Goal: Check status: Check status

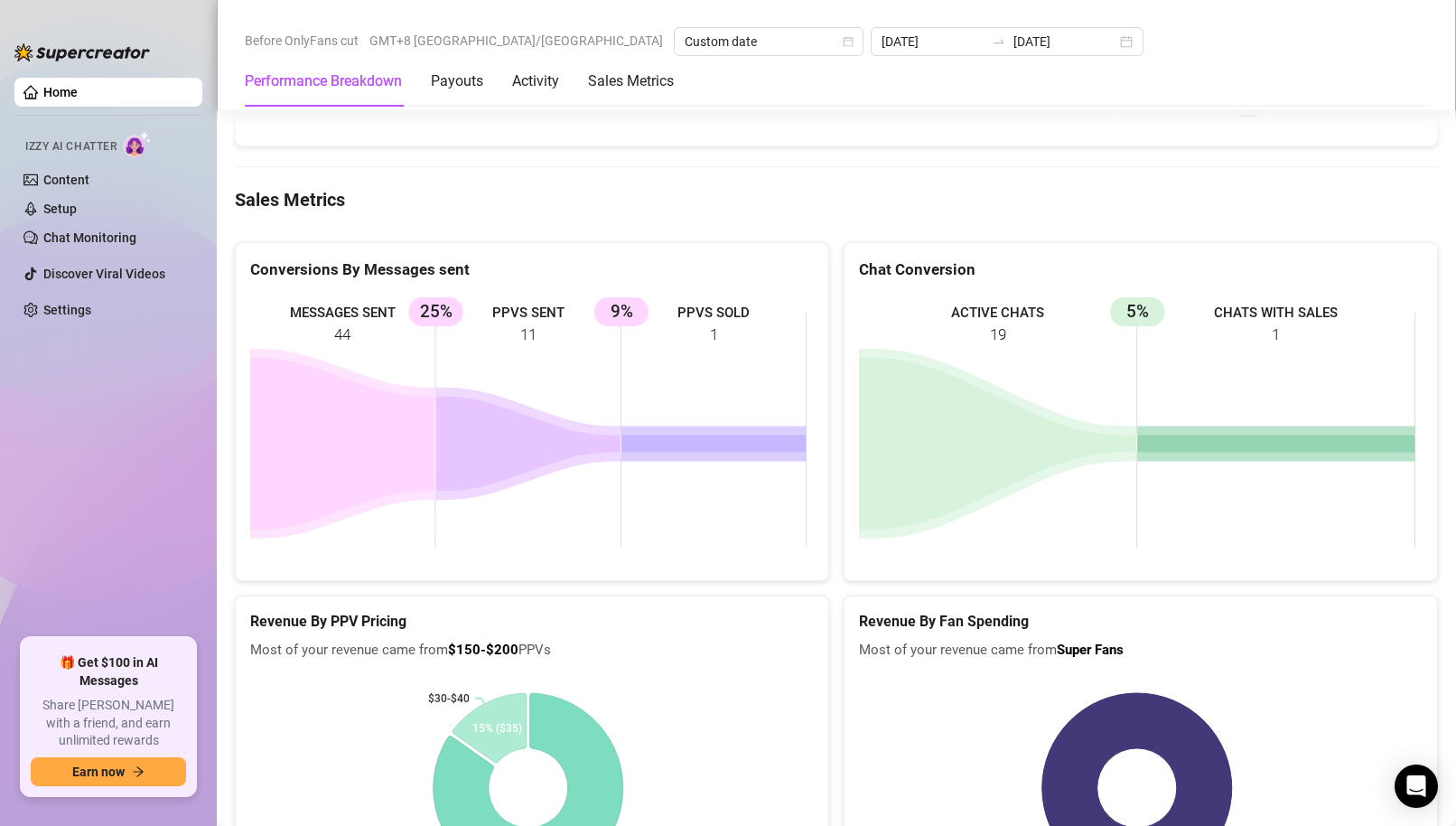
scroll to position [2349, 0]
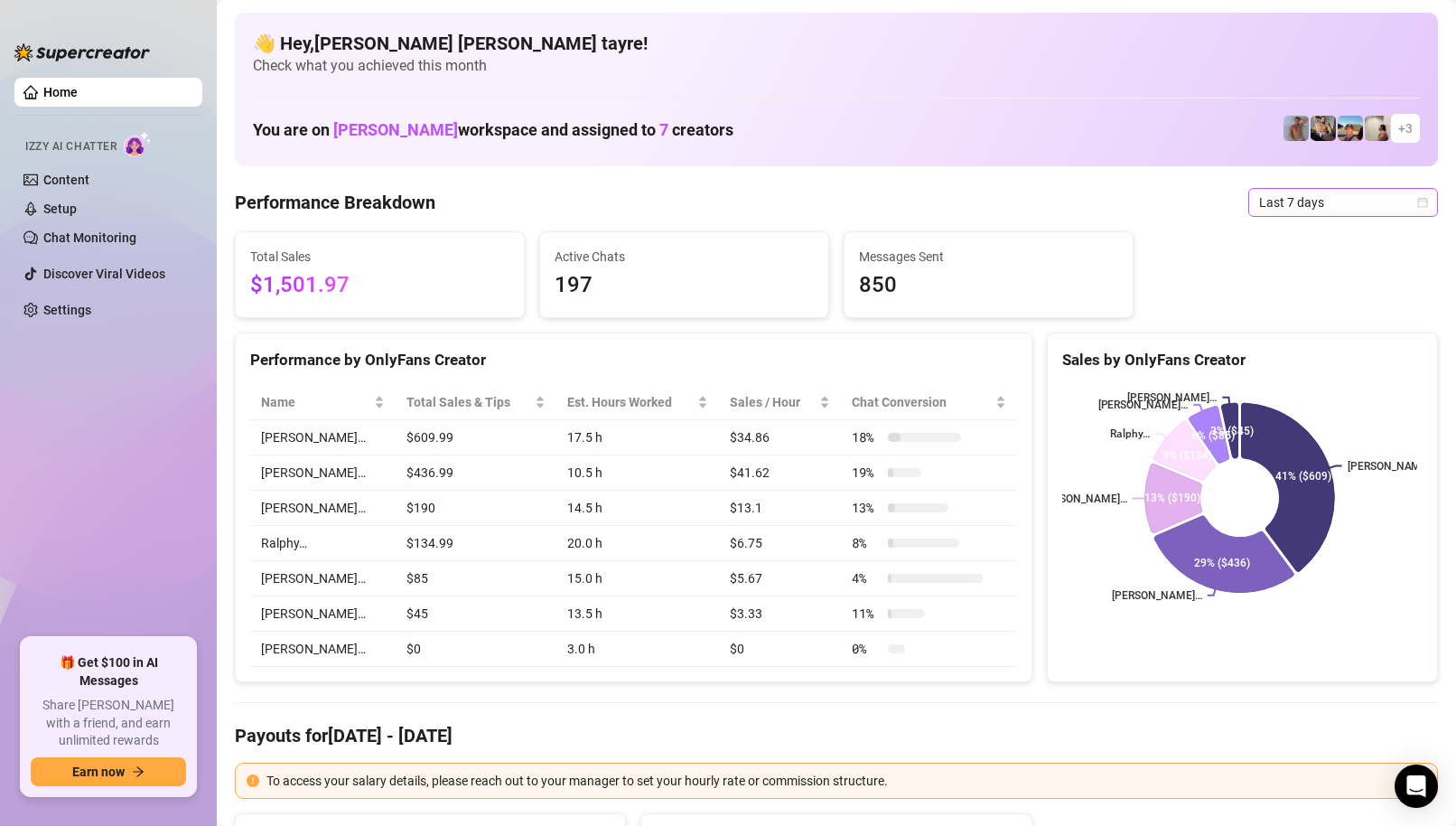
click at [1293, 216] on div "Last 7 days" at bounding box center [1343, 202] width 190 height 29
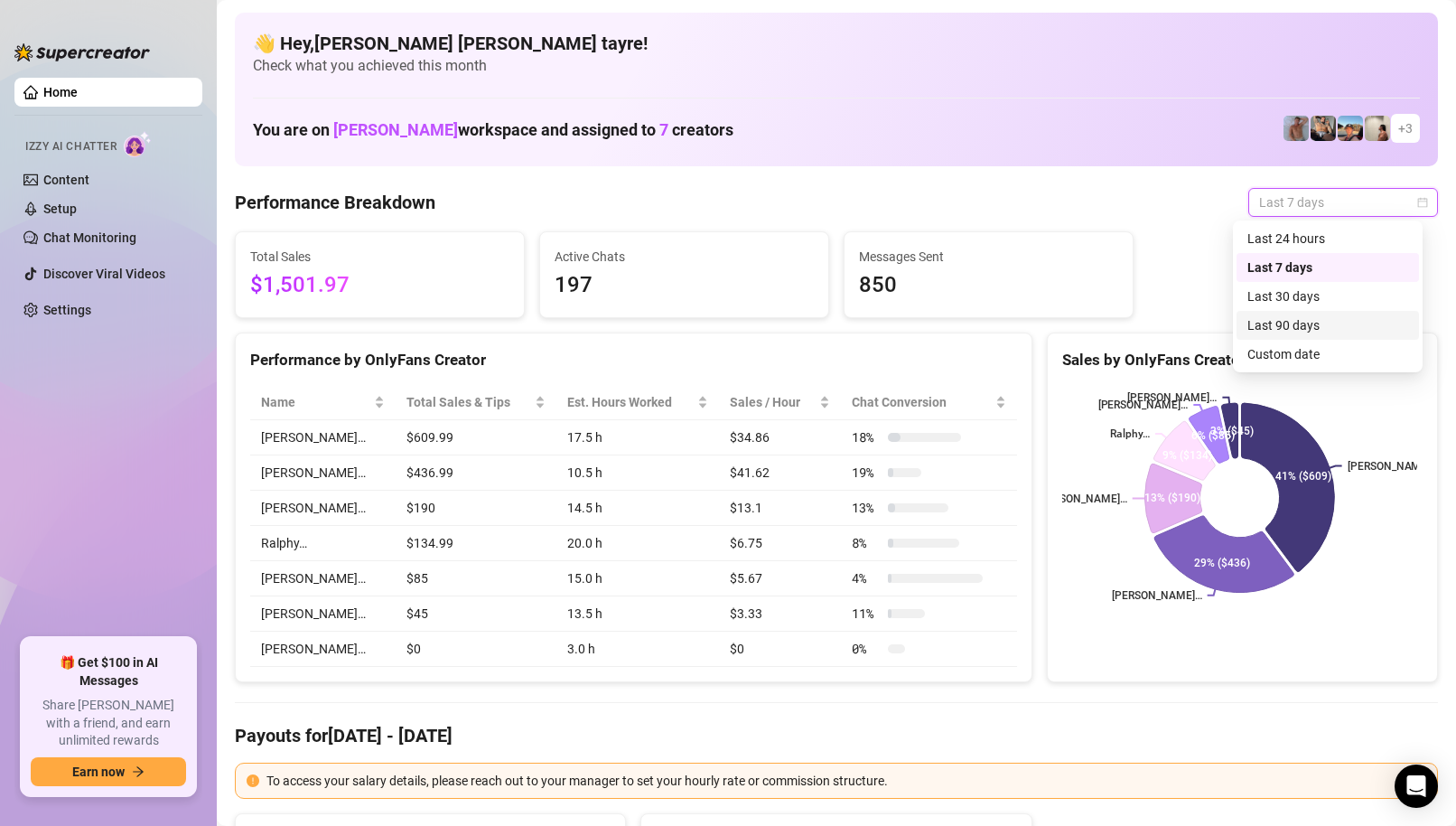
click at [1262, 356] on div "Custom date" at bounding box center [1327, 354] width 161 height 20
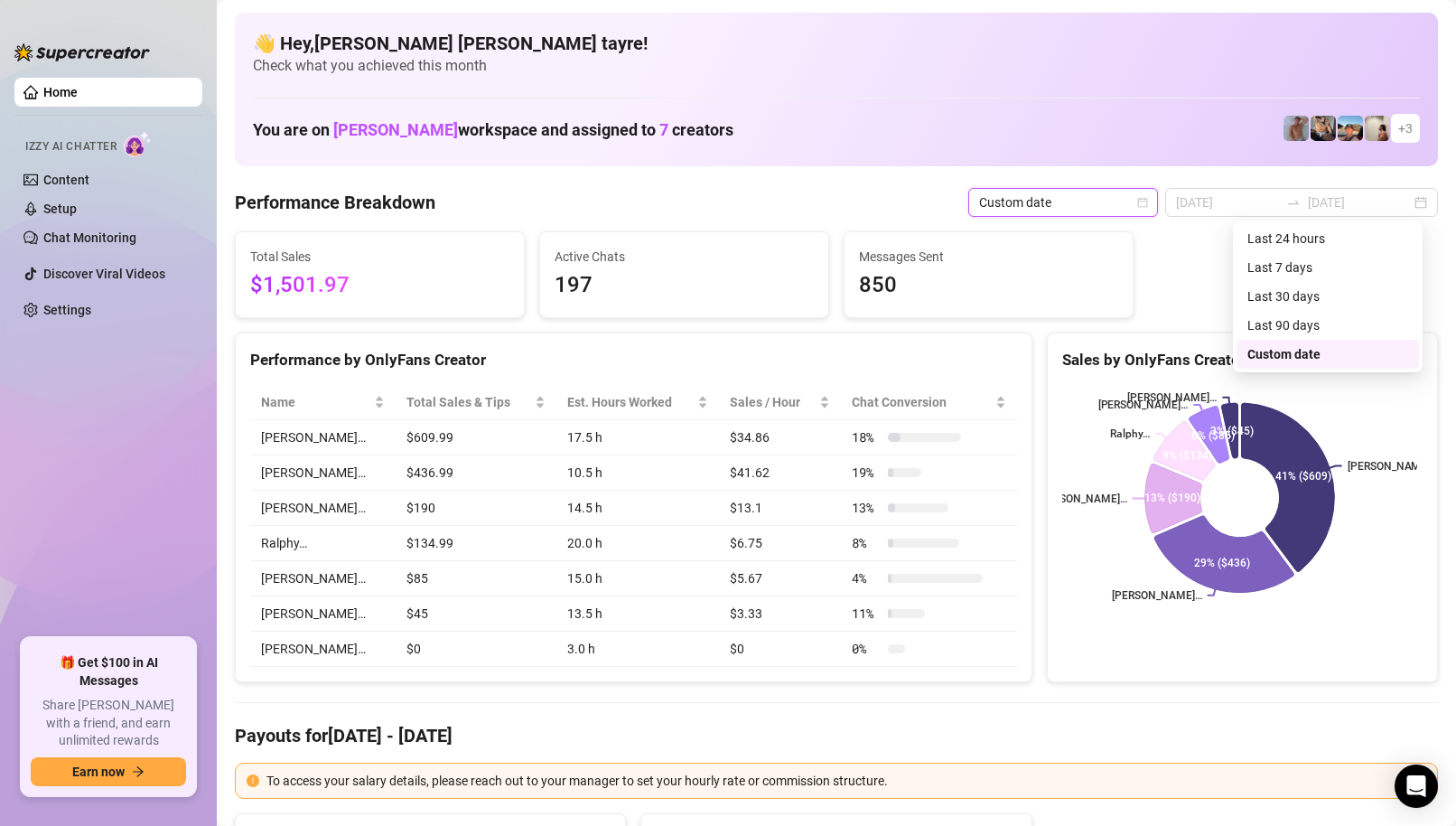
type input "2025-09-27"
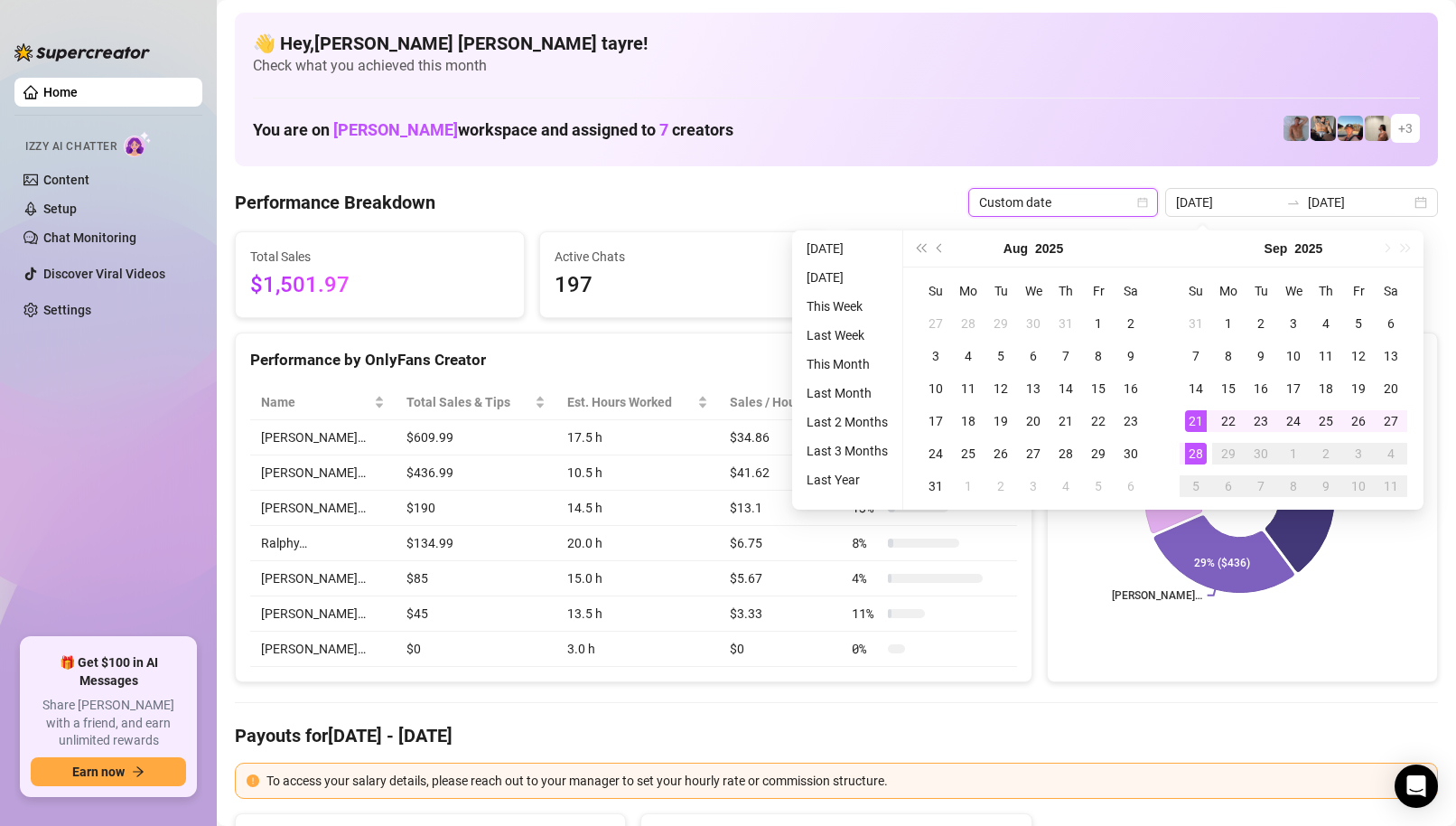
type input "2025-09-21"
type input "[DATE]"
click at [848, 252] on li "[DATE]" at bounding box center [847, 248] width 96 height 22
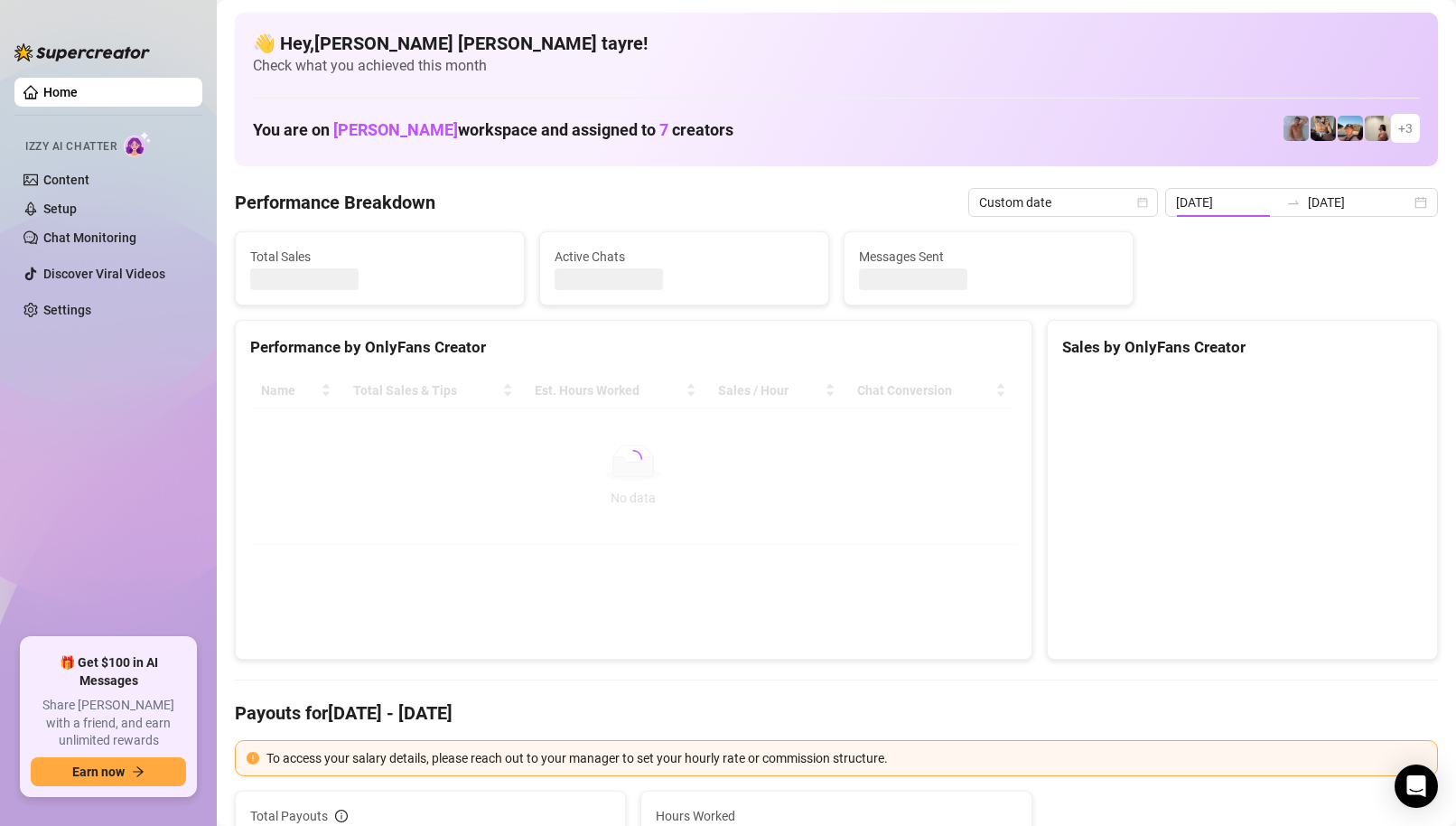
type input "[DATE]"
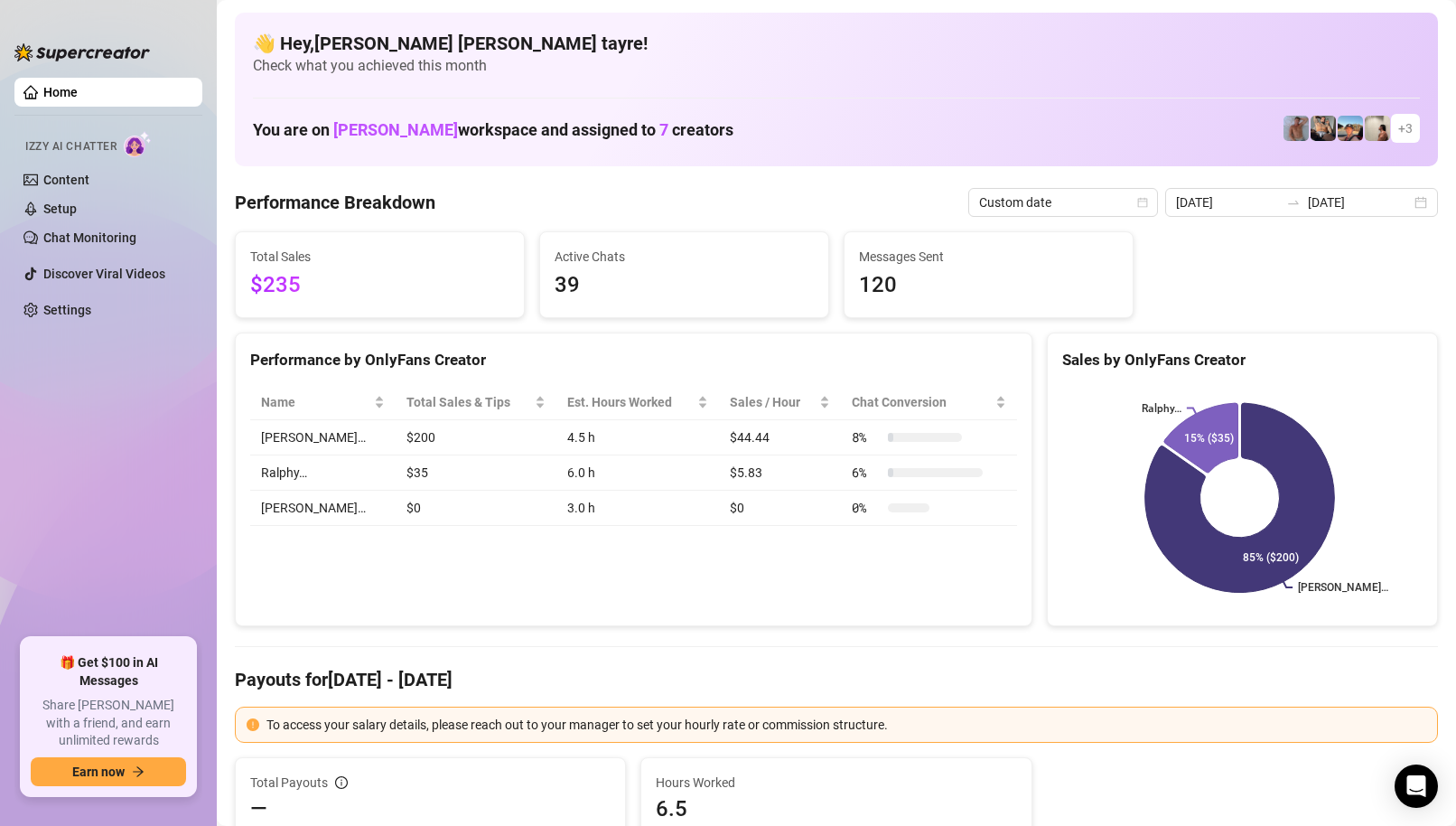
click at [229, 514] on div "Performance by OnlyFans Creator Name Total Sales & Tips Est. Hours Worked Sales…" at bounding box center [633, 480] width 812 height 295
click at [1010, 196] on span "Custom date" at bounding box center [1063, 202] width 168 height 28
click at [845, 245] on div "Messages Sent 120" at bounding box center [987, 274] width 288 height 85
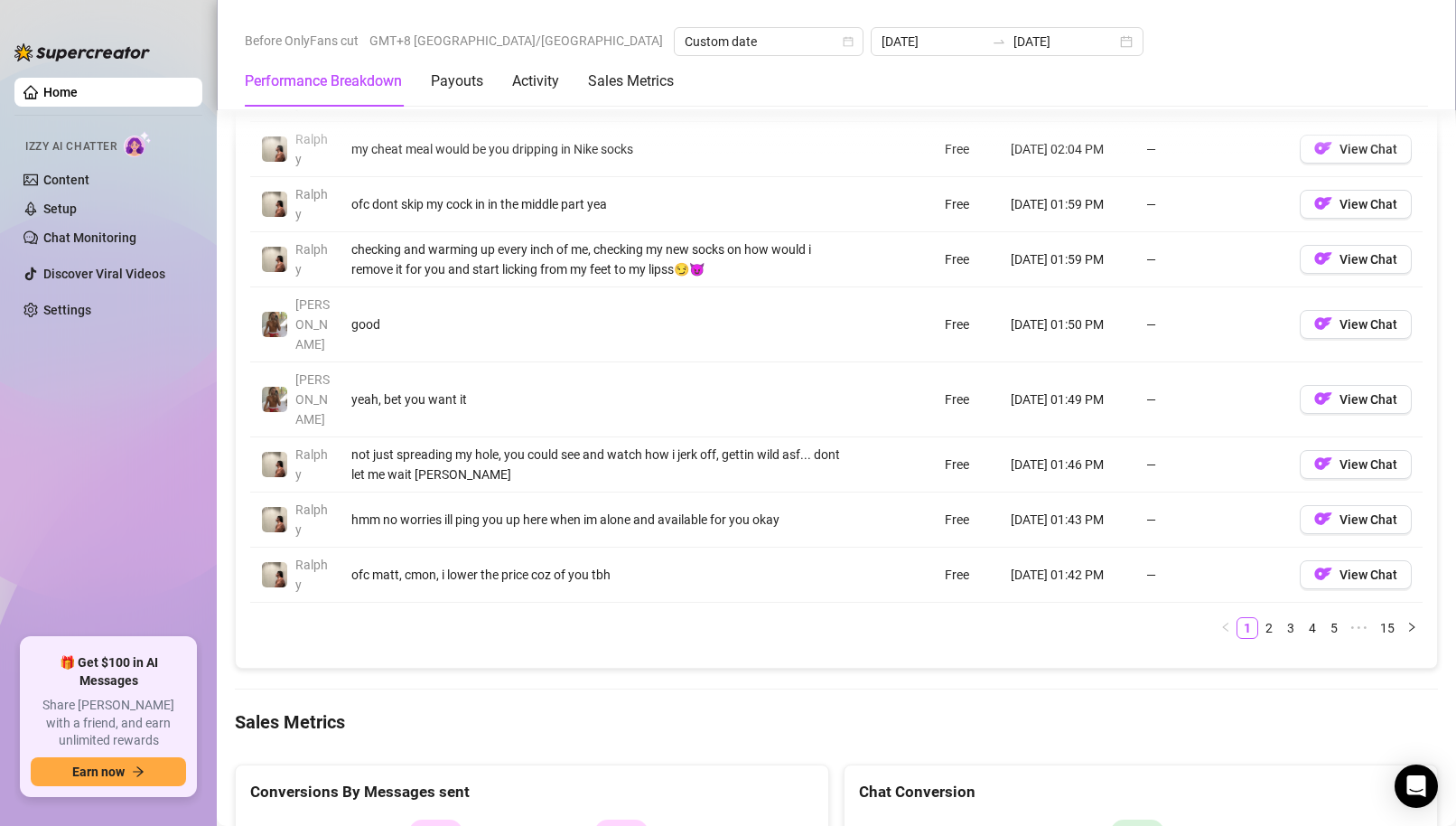
scroll to position [2258, 0]
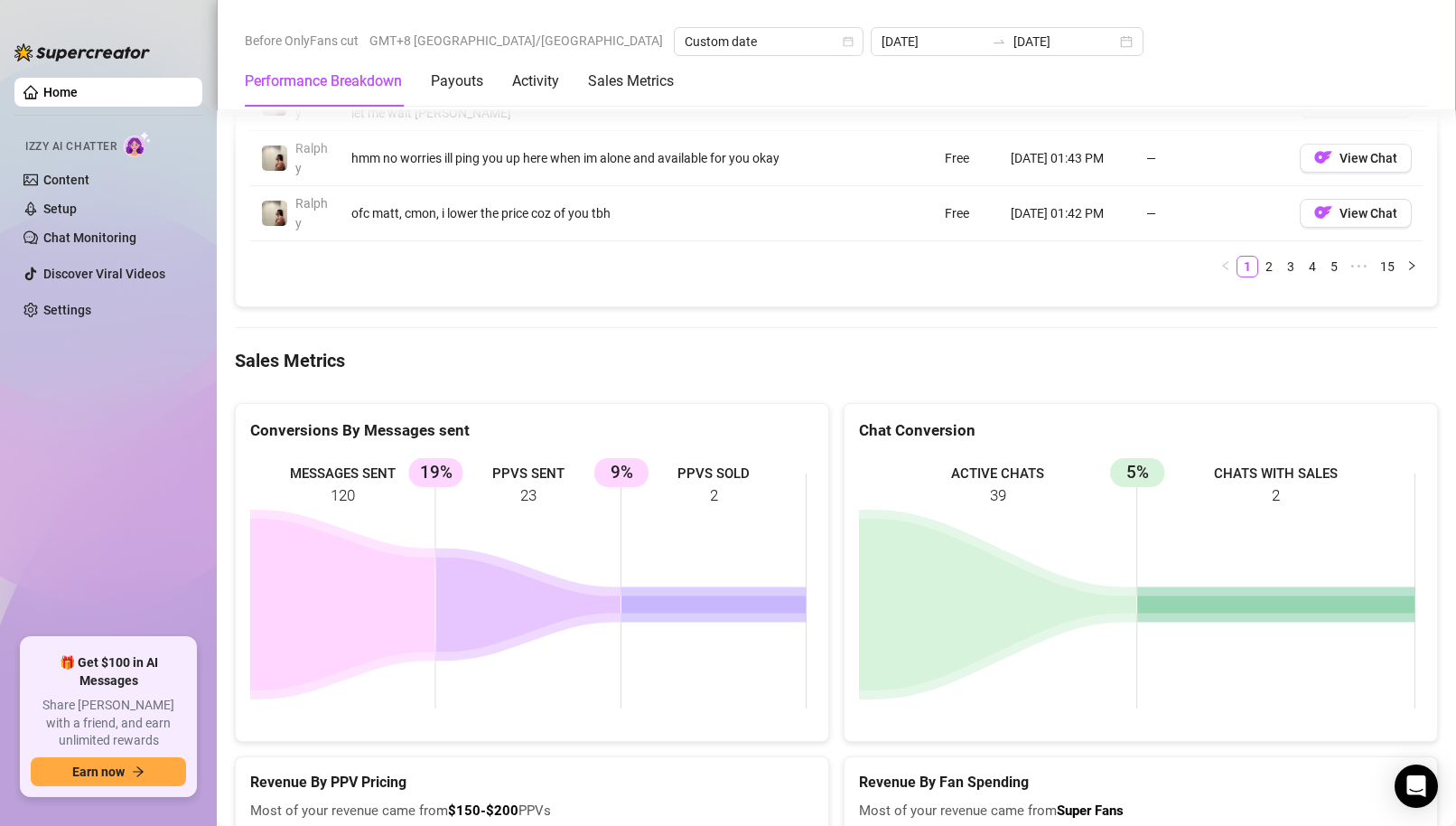
click at [172, 465] on ul "Home Izzy AI Chatter Content Setup Chat Monitoring Discover Viral Videos Settin…" at bounding box center [108, 350] width 188 height 560
drag, startPoint x: 202, startPoint y: 452, endPoint x: 4, endPoint y: 289, distance: 256.5
click at [202, 452] on aside "Home Izzy AI Chatter Content Setup Chat Monitoring Discover Viral Videos Settin…" at bounding box center [108, 413] width 217 height 826
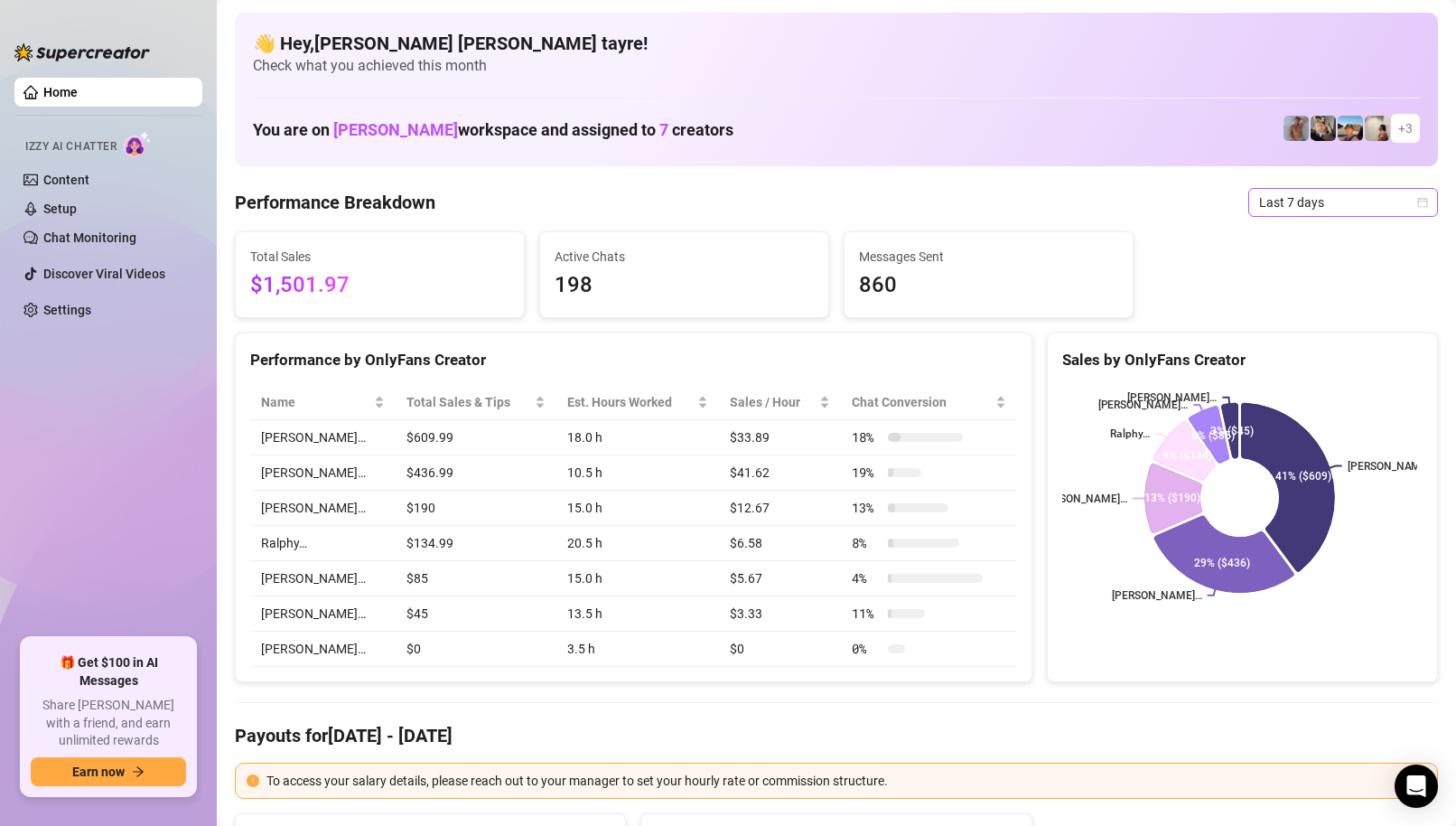
click at [1305, 202] on span "Last 7 days" at bounding box center [1343, 202] width 168 height 28
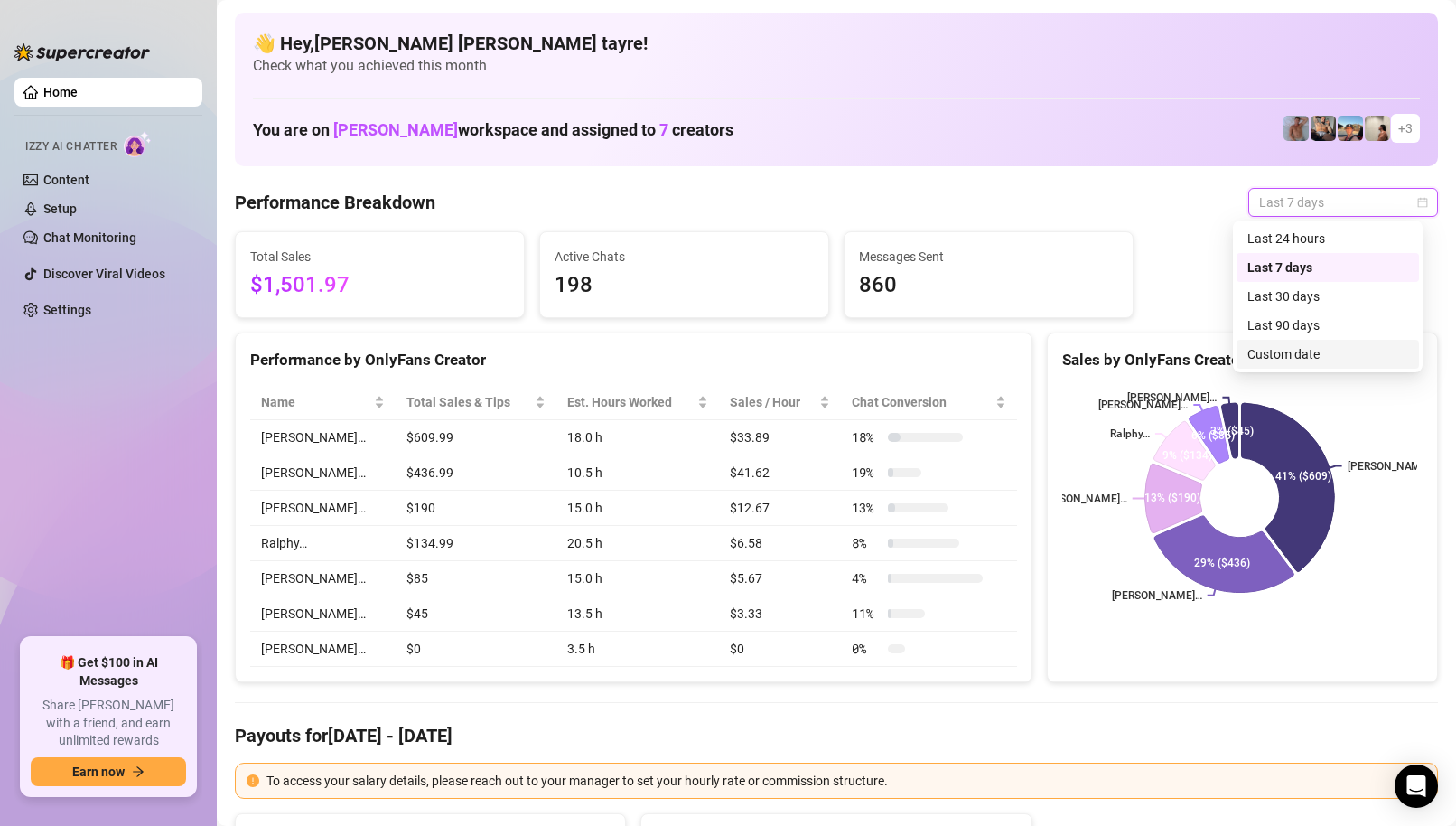
click at [1284, 355] on div "Custom date" at bounding box center [1327, 354] width 161 height 20
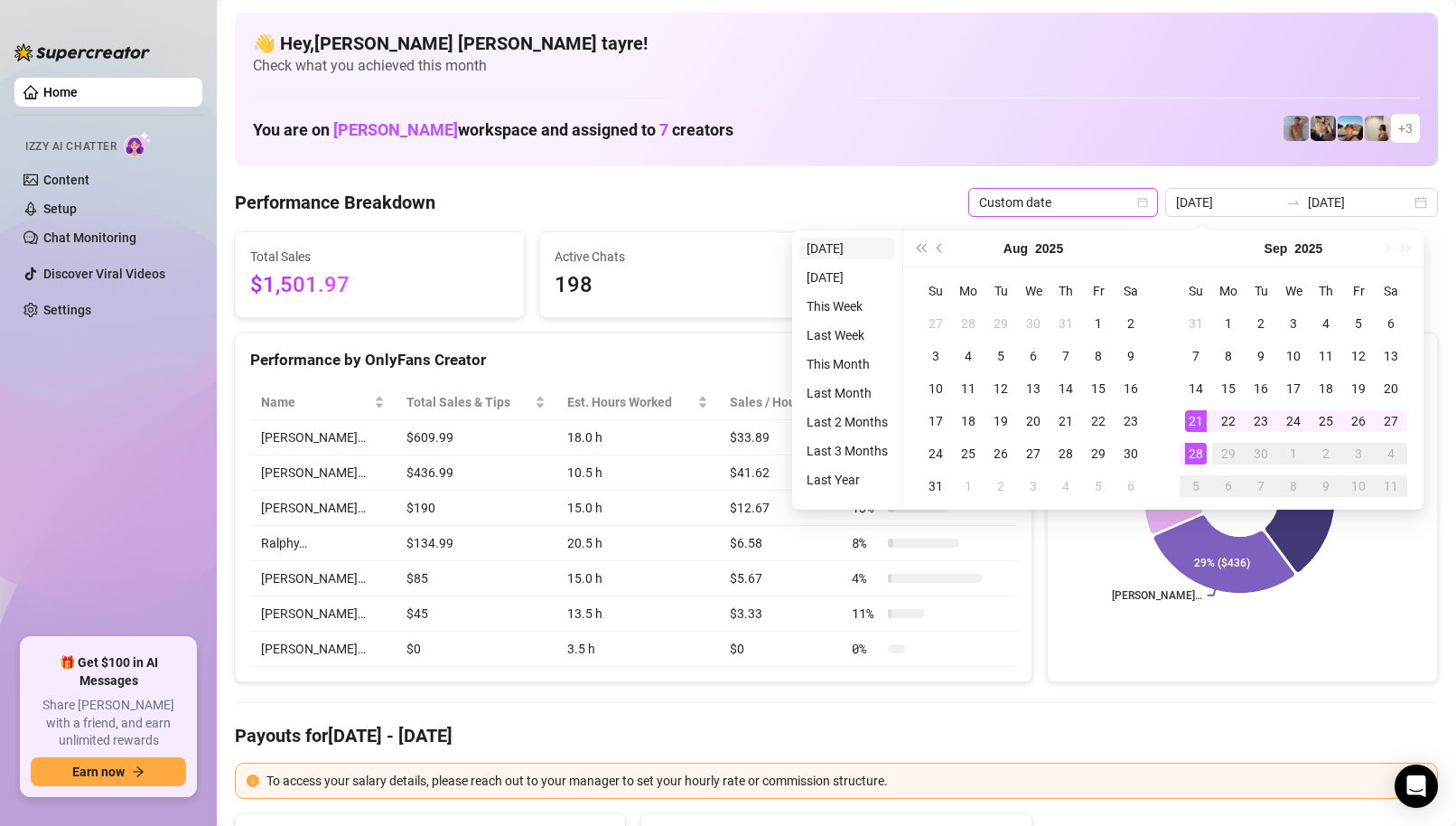
type input "[DATE]"
click at [860, 252] on li "[DATE]" at bounding box center [847, 248] width 96 height 22
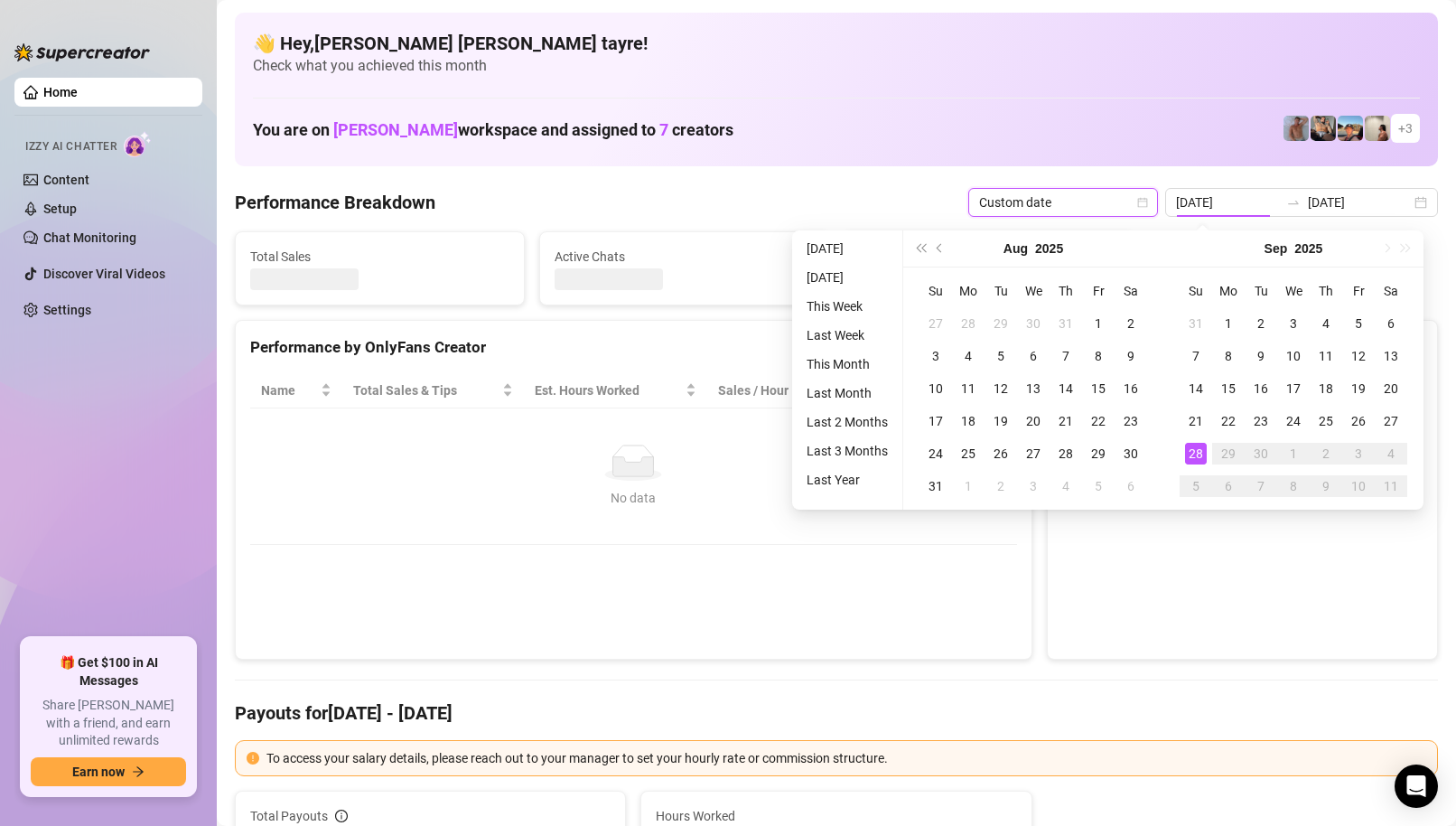
type input "[DATE]"
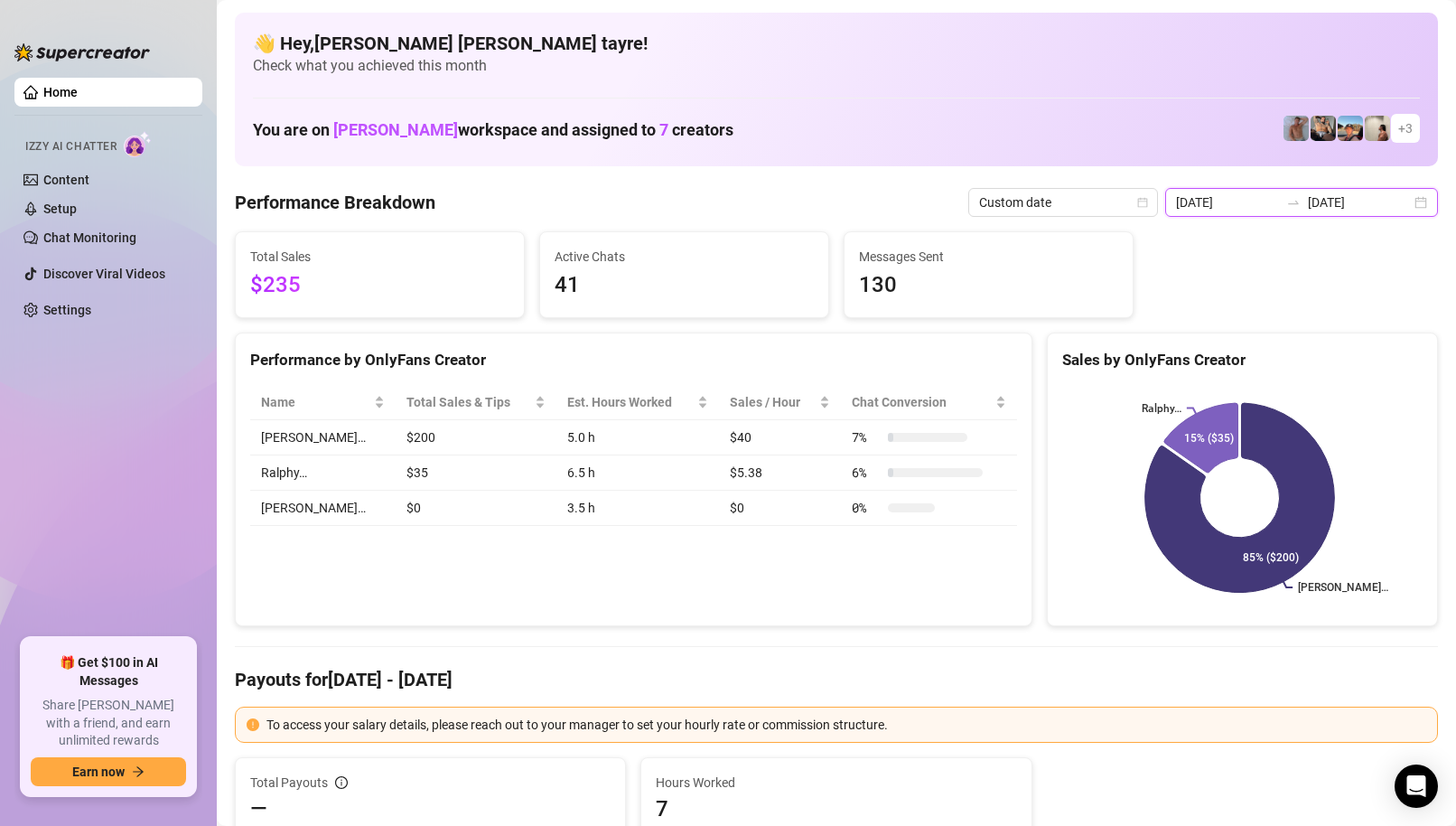
click at [1235, 206] on input "[DATE]" at bounding box center [1227, 202] width 103 height 20
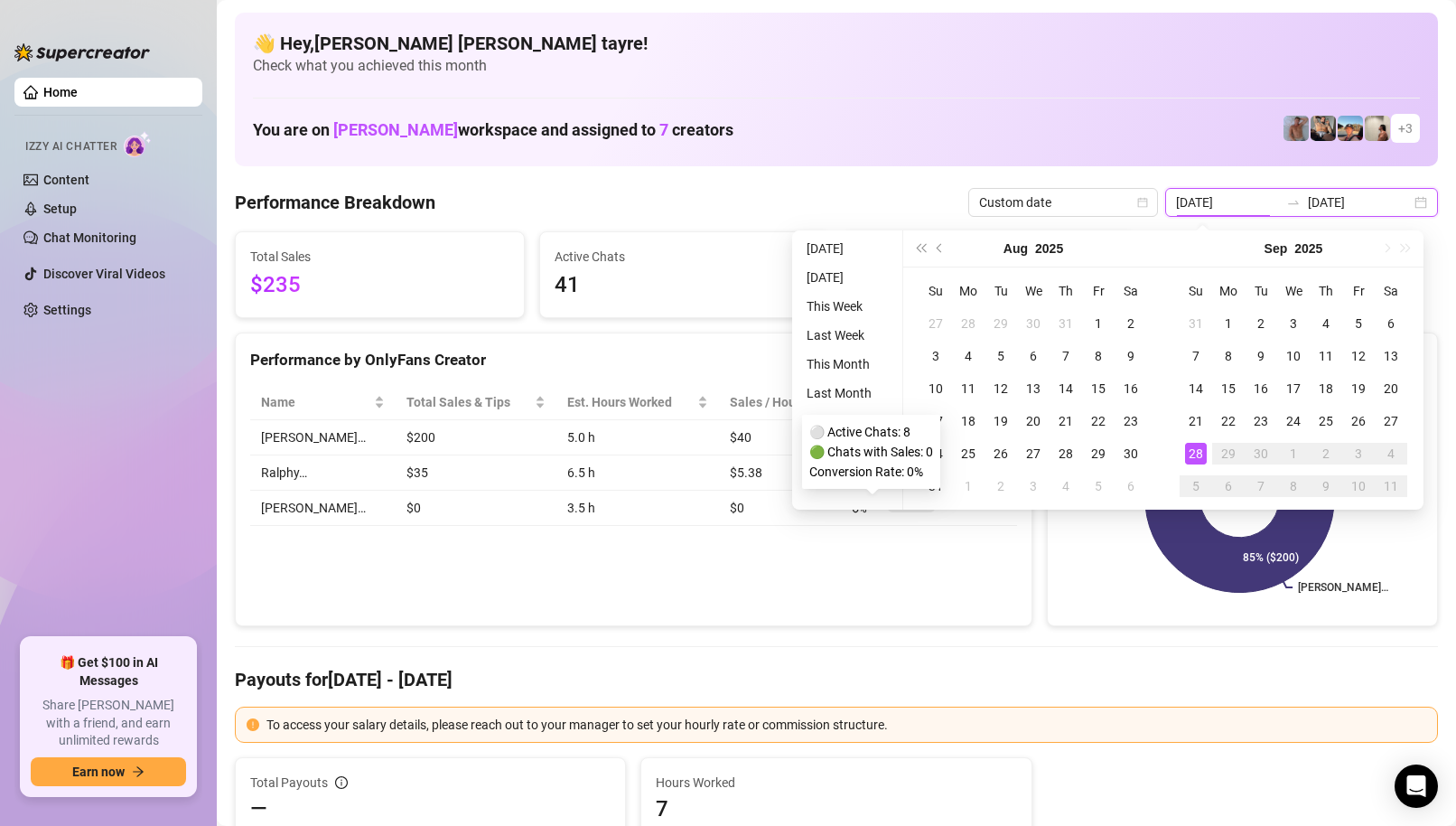
type input "[DATE]"
click at [1198, 451] on div "28" at bounding box center [1196, 453] width 22 height 22
drag, startPoint x: 1082, startPoint y: 618, endPoint x: 1075, endPoint y: 626, distance: 10.6
click at [1082, 619] on div "Wayne… Ralphy… 85% ($200) 15% ($35) Ralphy… : 15% ($35)" at bounding box center [1242, 498] width 390 height 255
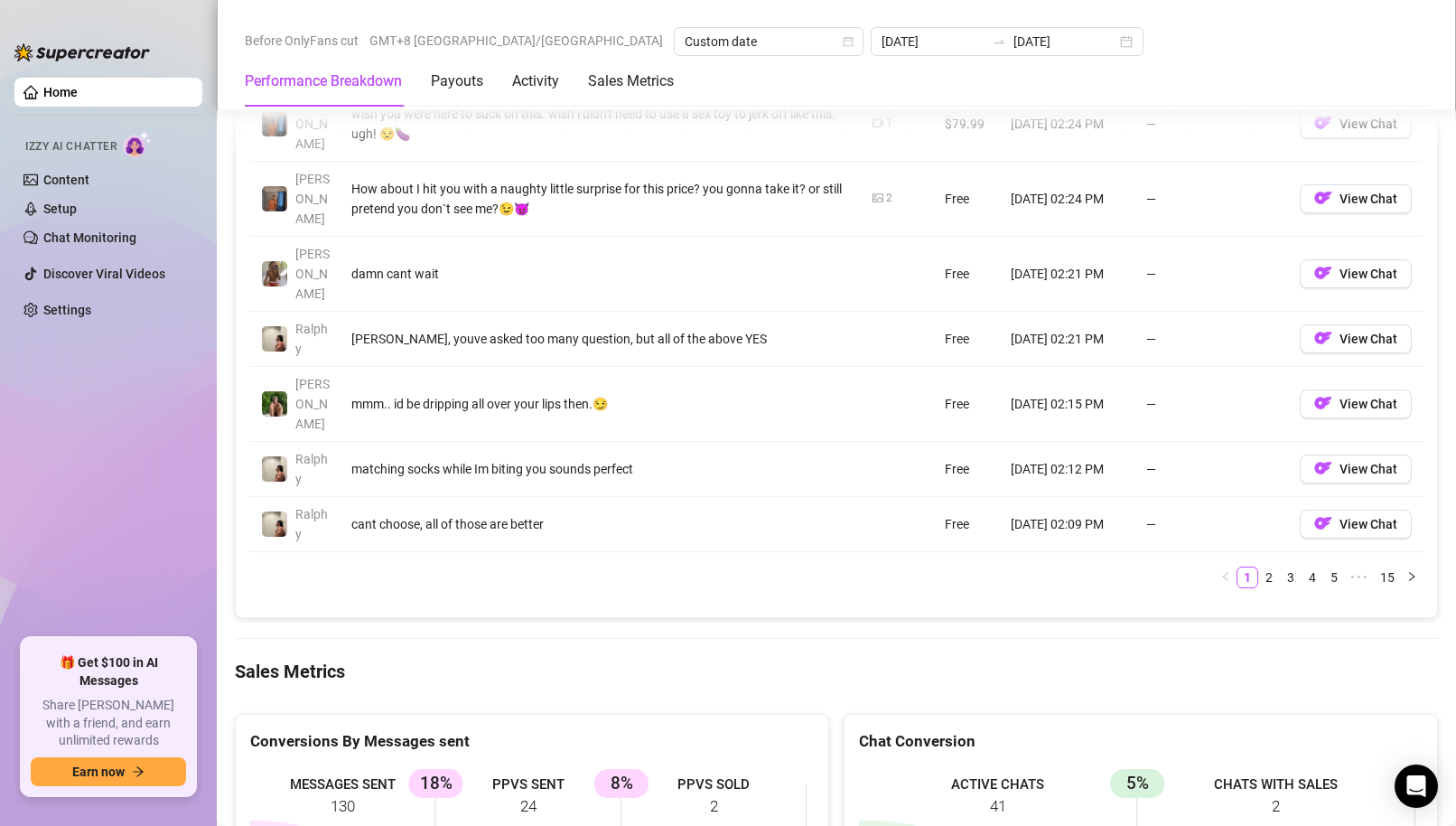
scroll to position [2258, 0]
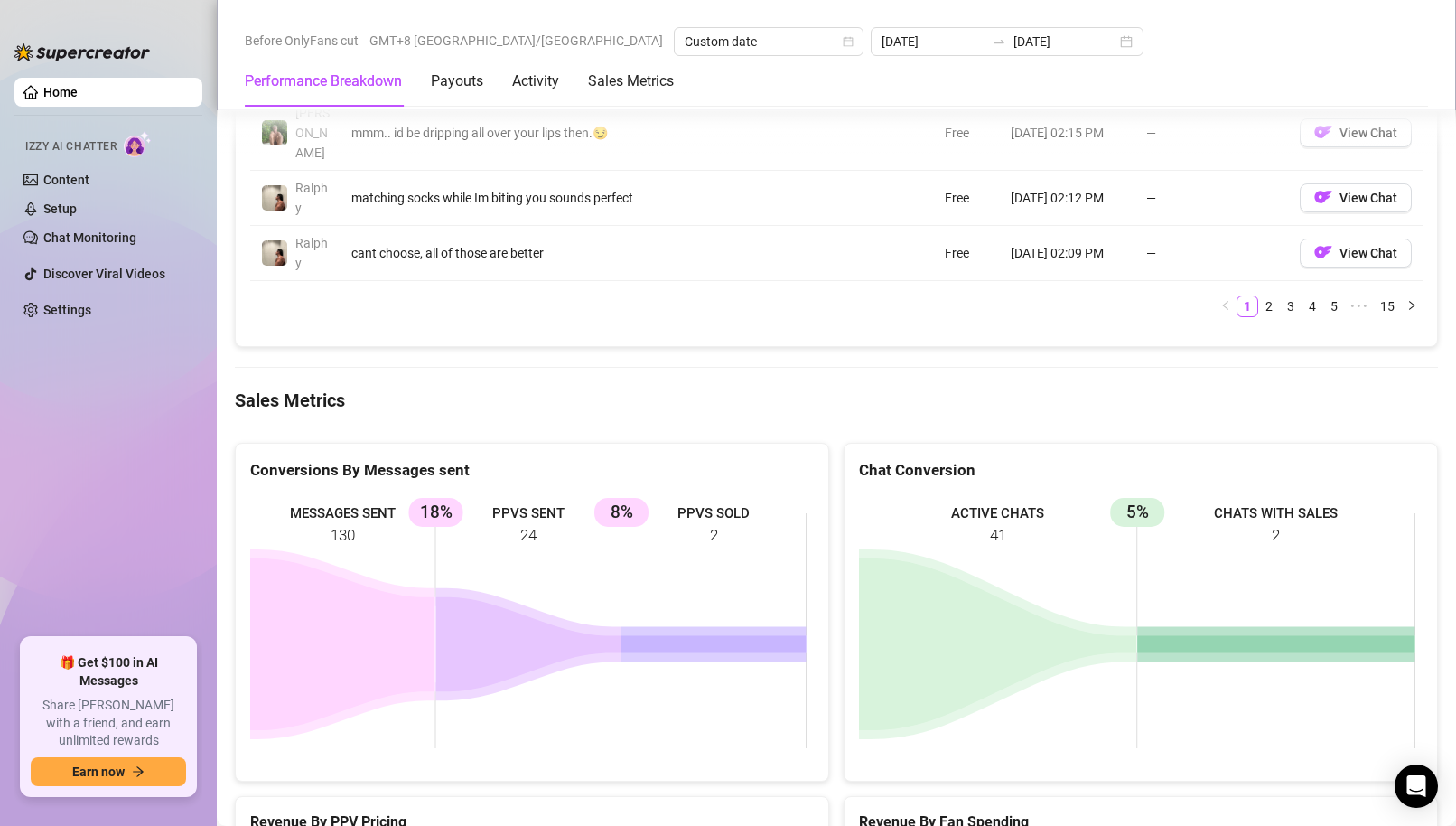
drag, startPoint x: 758, startPoint y: 546, endPoint x: 374, endPoint y: 370, distance: 422.4
click at [544, 597] on icon at bounding box center [528, 644] width 185 height 95
click at [44, 500] on ul "Home Izzy AI Chatter Content Setup Chat Monitoring Discover Viral Videos Settin…" at bounding box center [108, 350] width 188 height 560
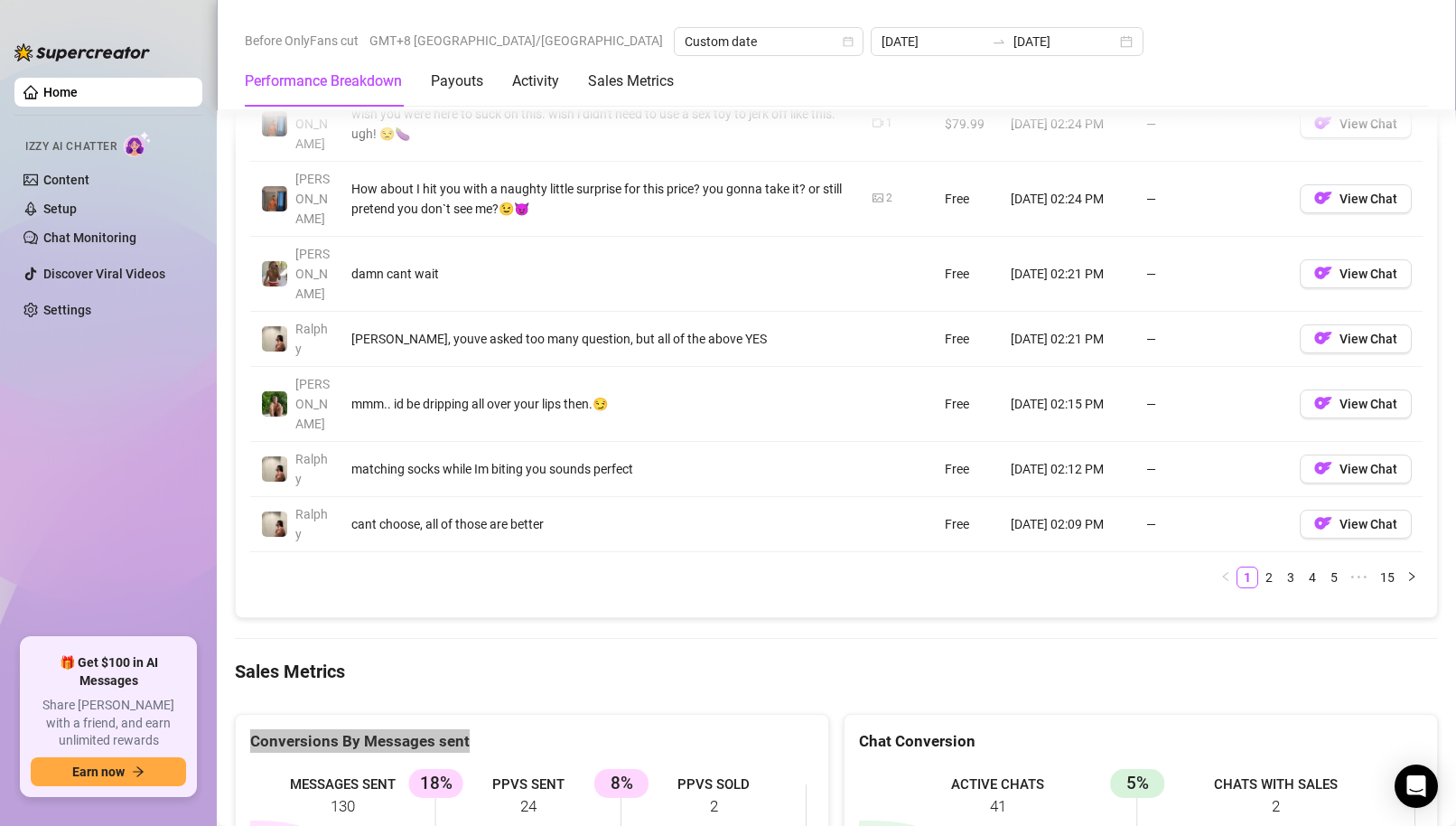
scroll to position [1807, 0]
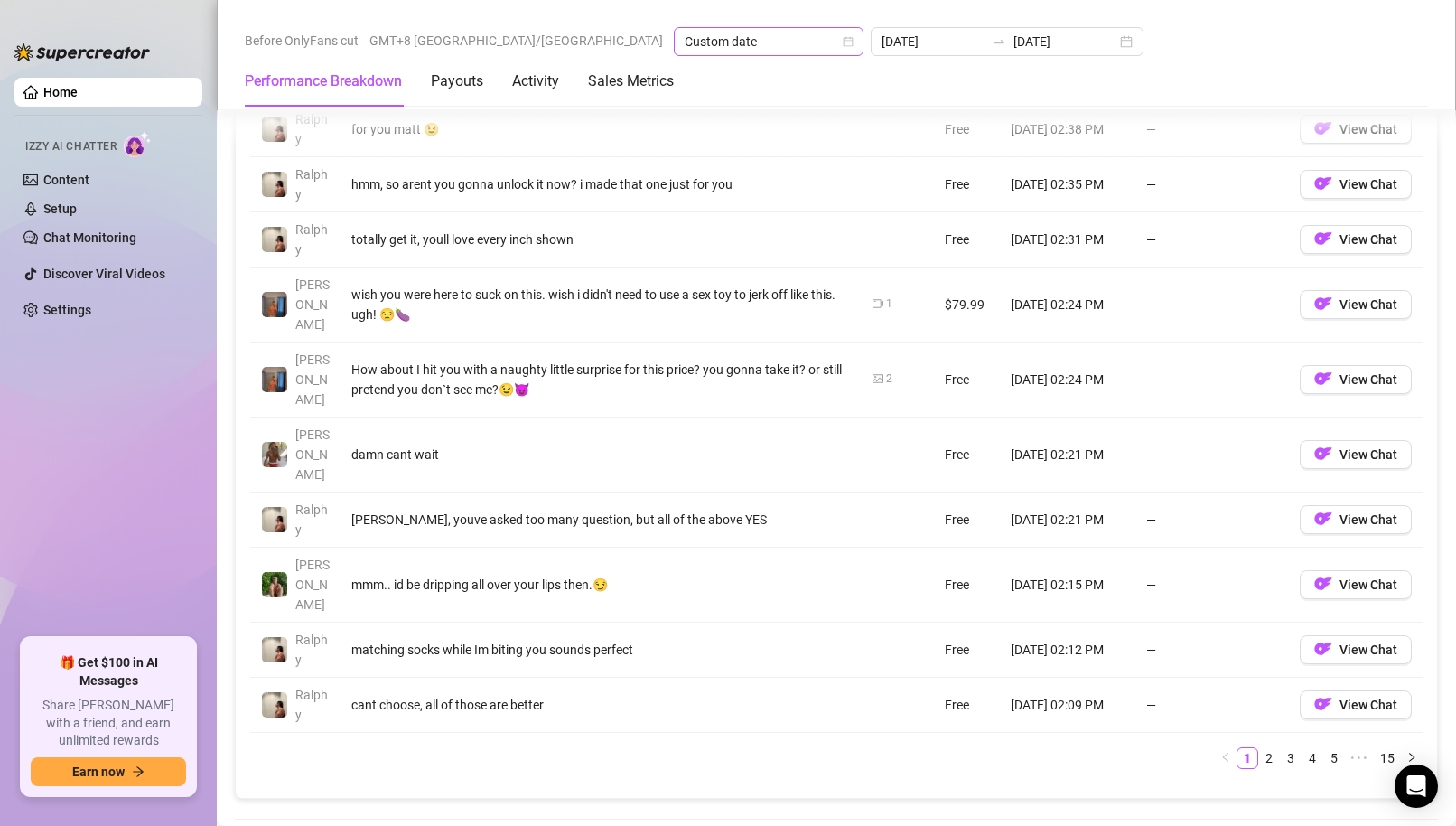
click at [684, 38] on span "Custom date" at bounding box center [768, 41] width 168 height 28
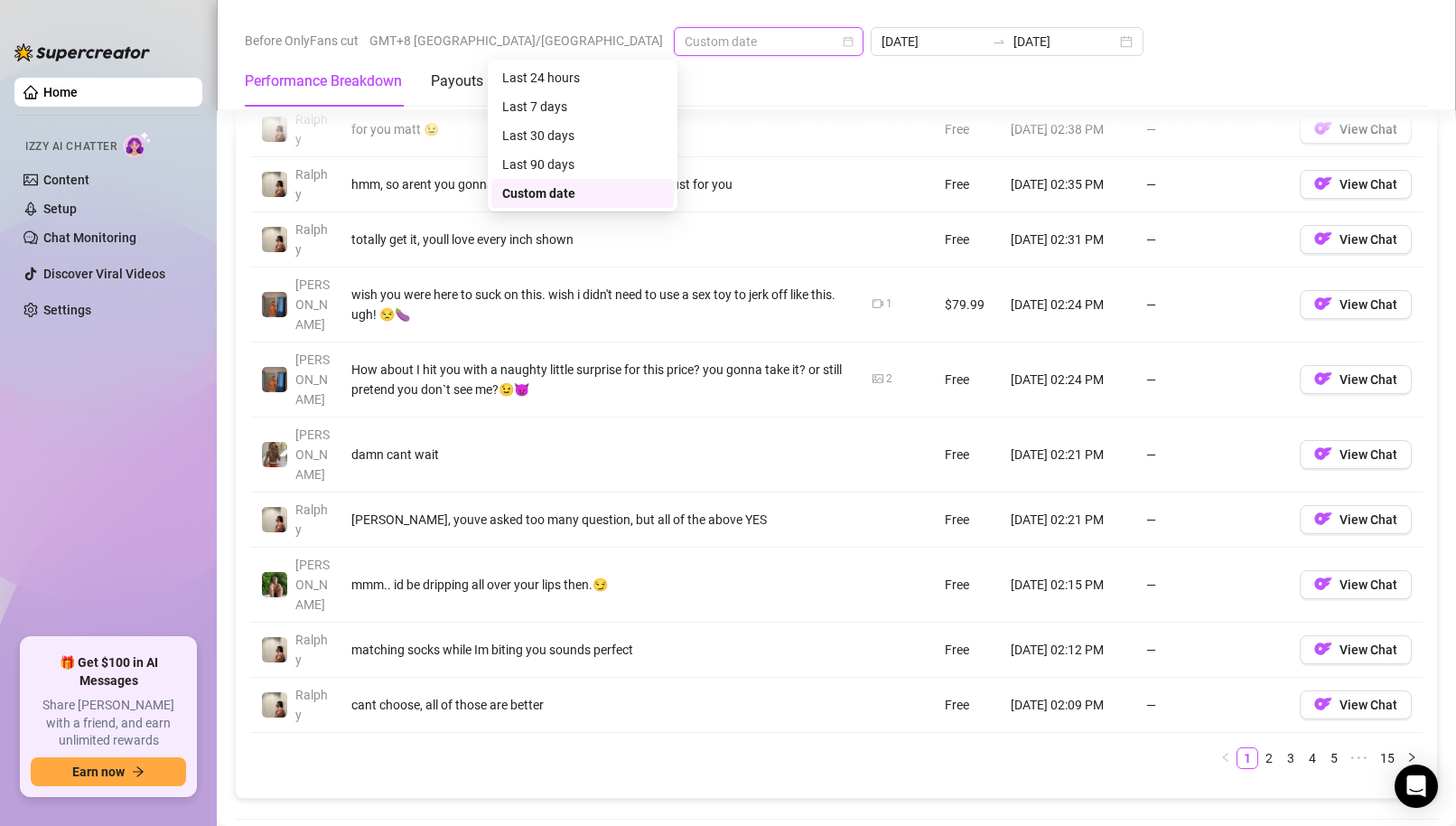
click at [538, 190] on div "Custom date" at bounding box center [582, 193] width 161 height 20
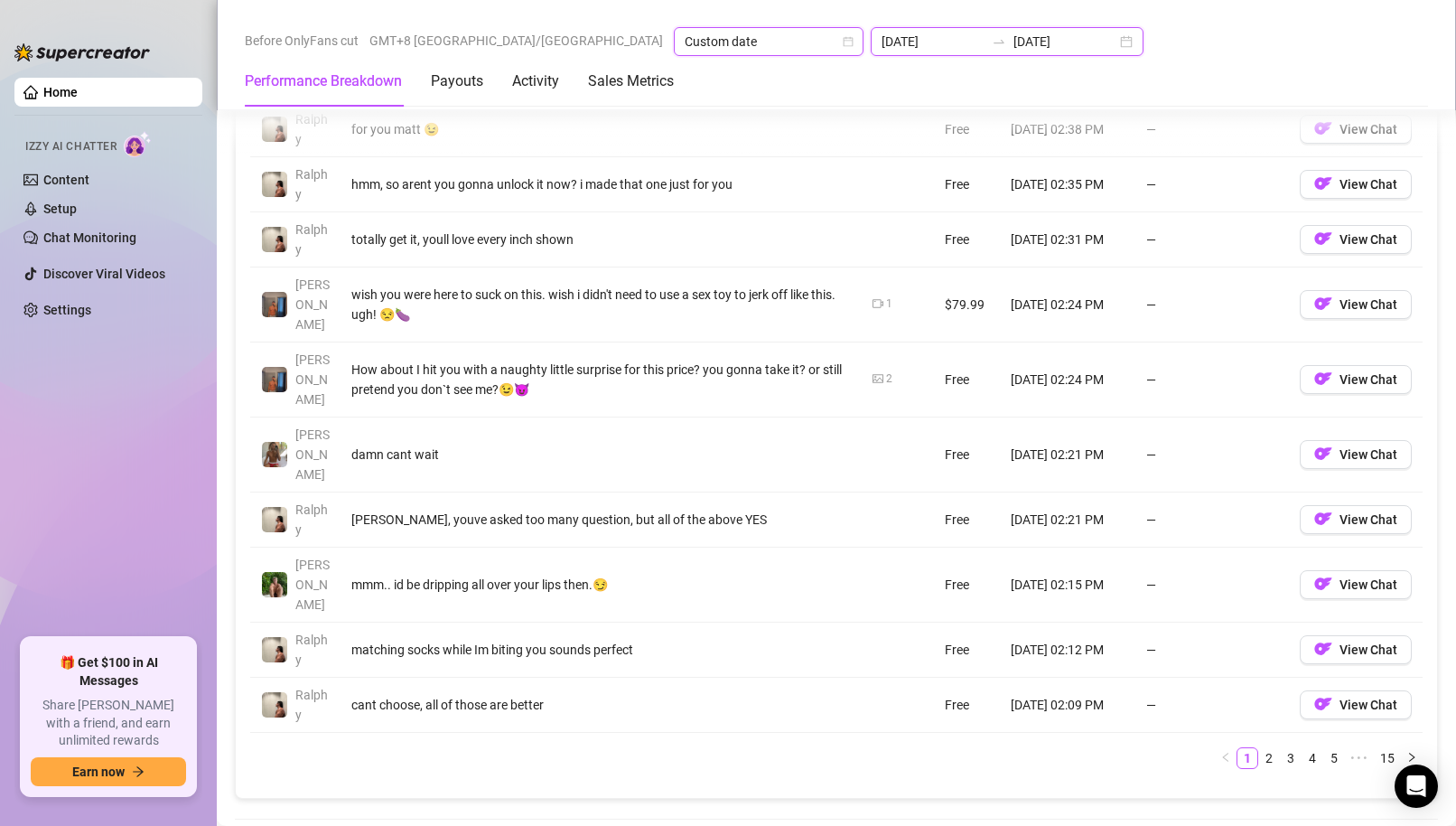
click at [881, 46] on input "[DATE]" at bounding box center [932, 41] width 103 height 20
type input "2025-09-27"
type input "[DATE]"
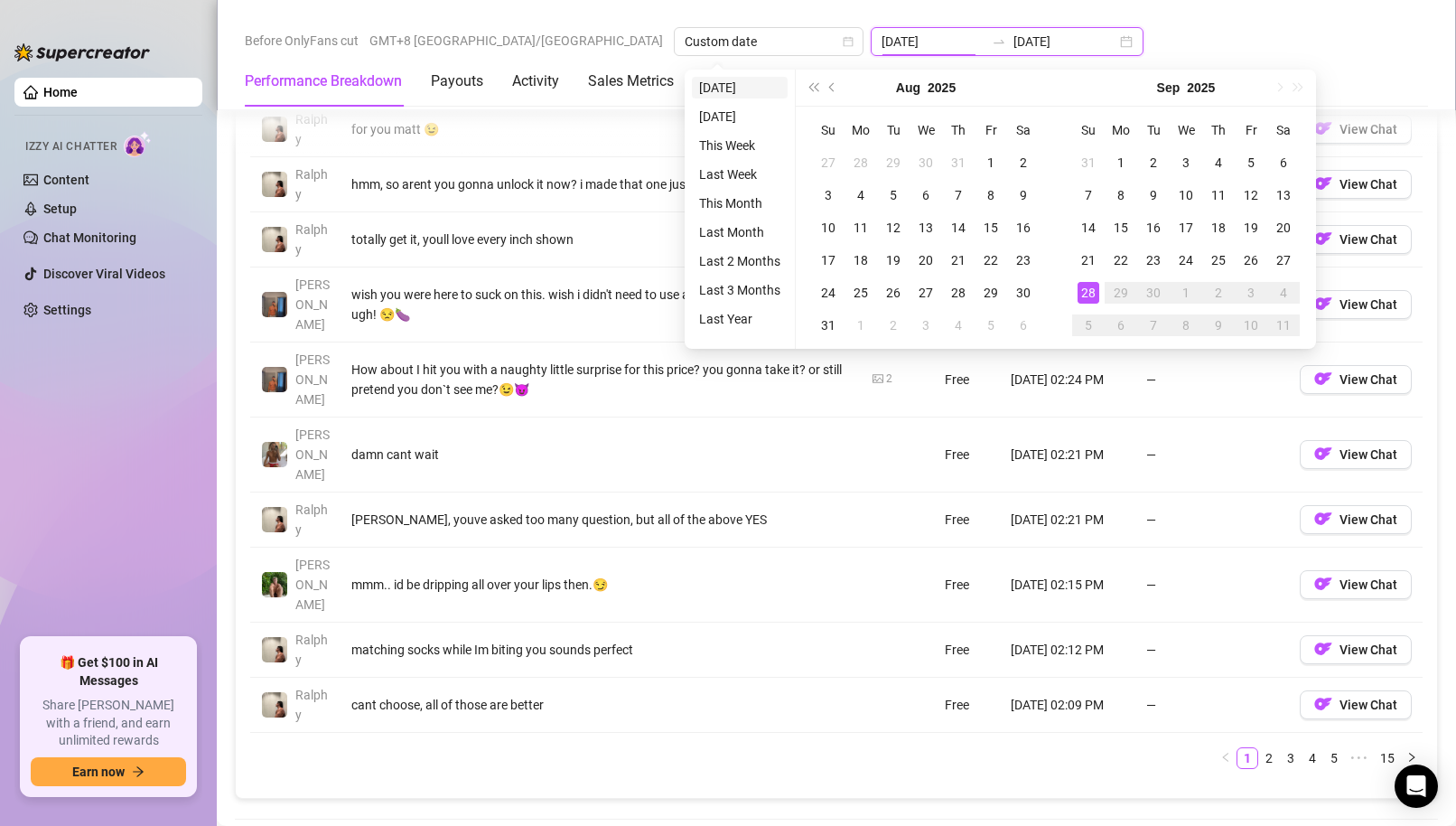
type input "2025-09-27"
type input "[DATE]"
click at [722, 87] on li "[DATE]" at bounding box center [739, 87] width 96 height 22
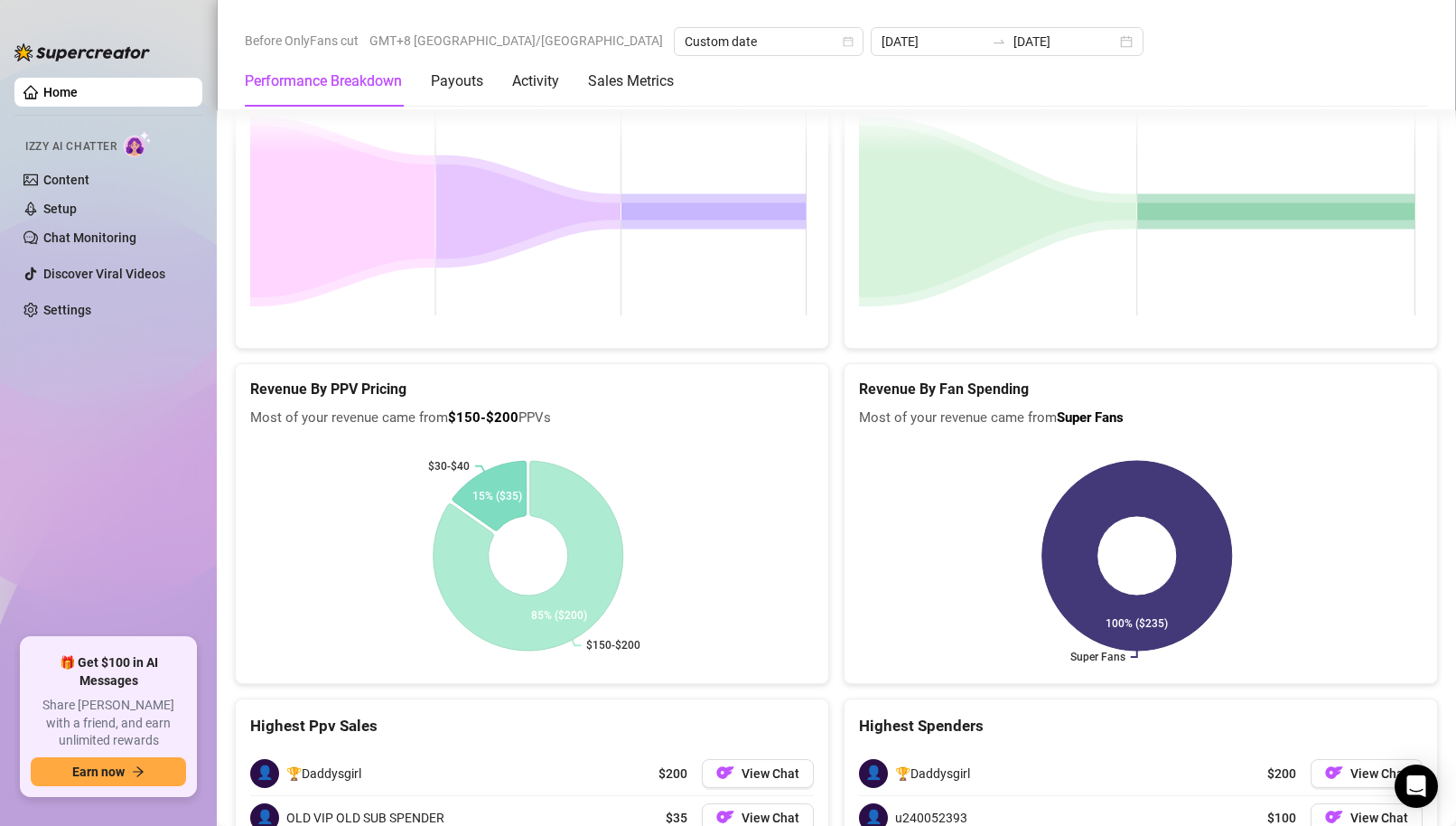
scroll to position [2872, 0]
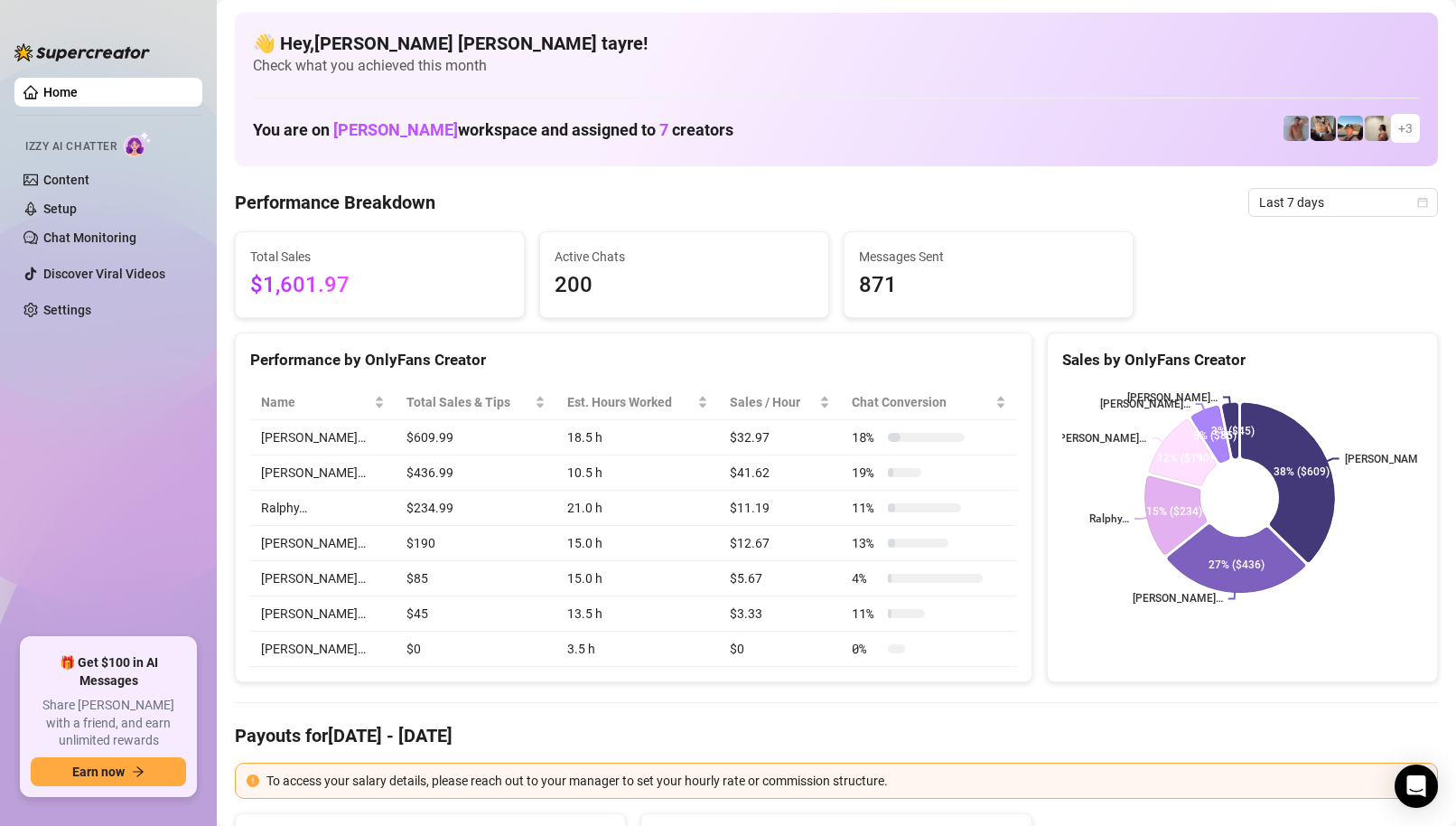
drag, startPoint x: 125, startPoint y: 402, endPoint x: 129, endPoint y: 388, distance: 14.6
click at [125, 402] on ul "Home Izzy AI Chatter Content Setup Chat Monitoring Discover Viral Videos Settin…" at bounding box center [108, 350] width 188 height 560
click at [1260, 200] on span "Last 7 days" at bounding box center [1343, 202] width 168 height 28
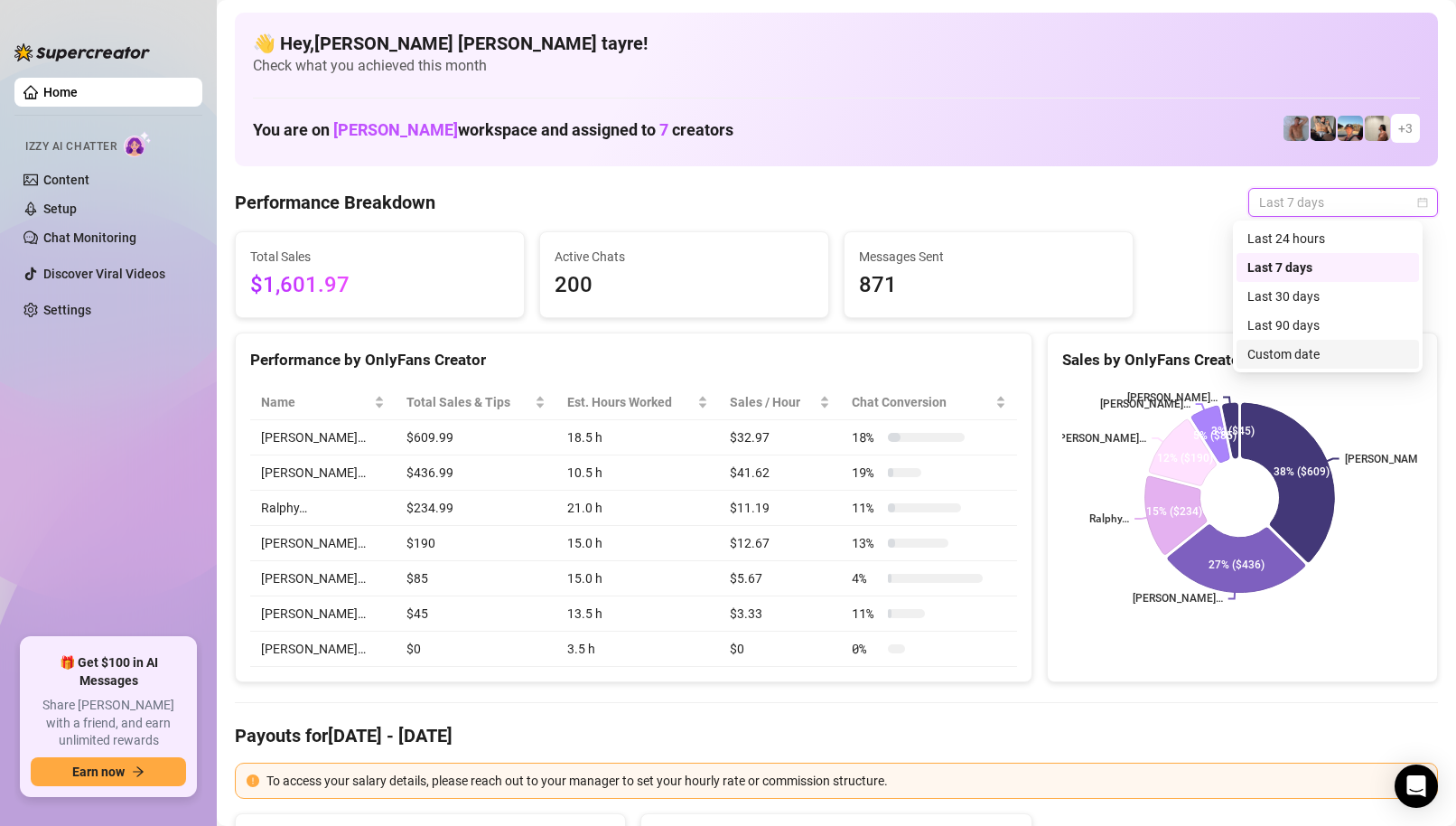
click at [1257, 355] on div "Custom date" at bounding box center [1327, 354] width 161 height 20
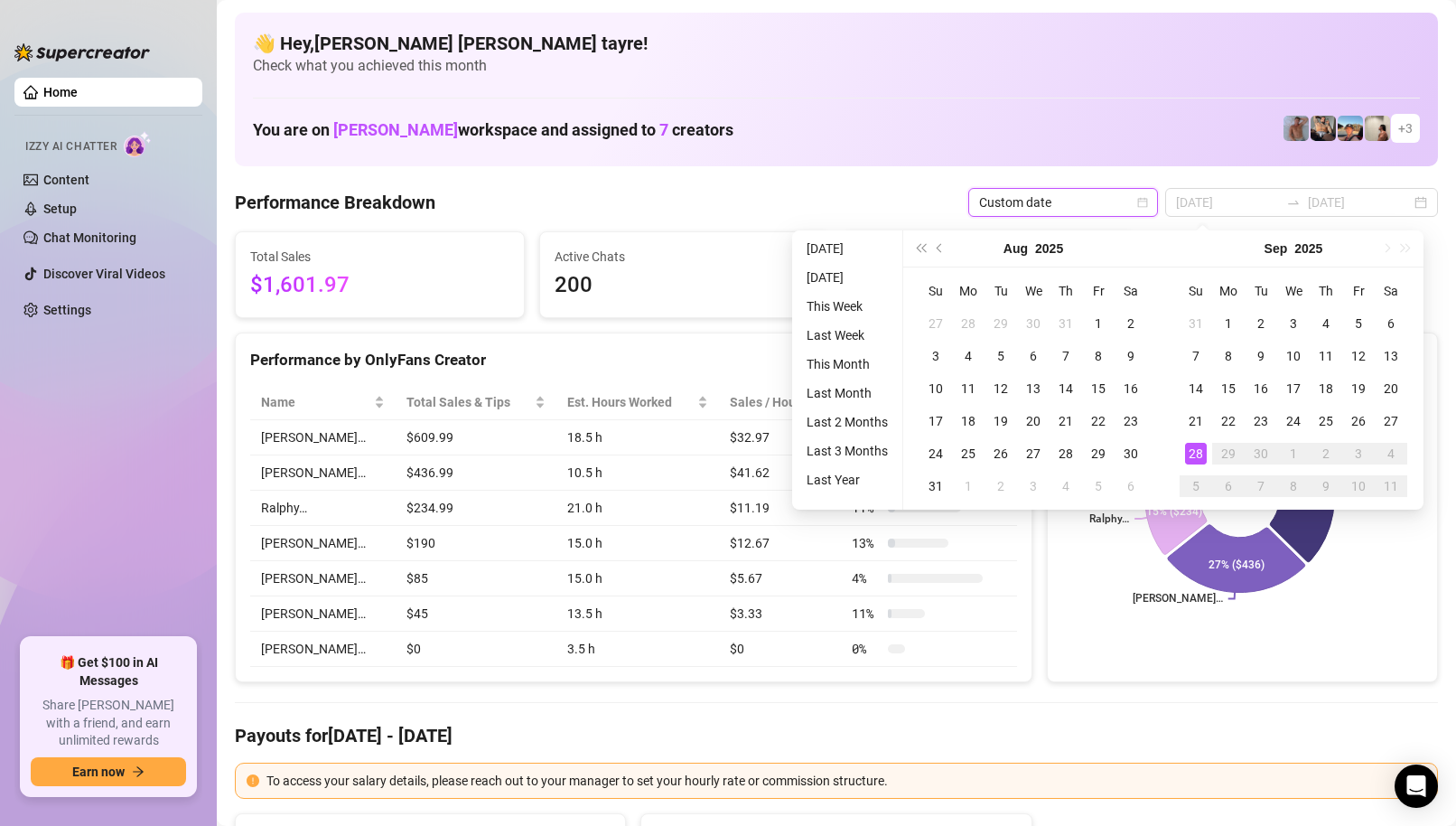
click at [845, 260] on ul "Today Yesterday This Week Last Week This Month Last Month Last 2 Months Last 3 …" at bounding box center [847, 370] width 111 height 279
type input "[DATE]"
click at [853, 250] on li "[DATE]" at bounding box center [847, 248] width 96 height 22
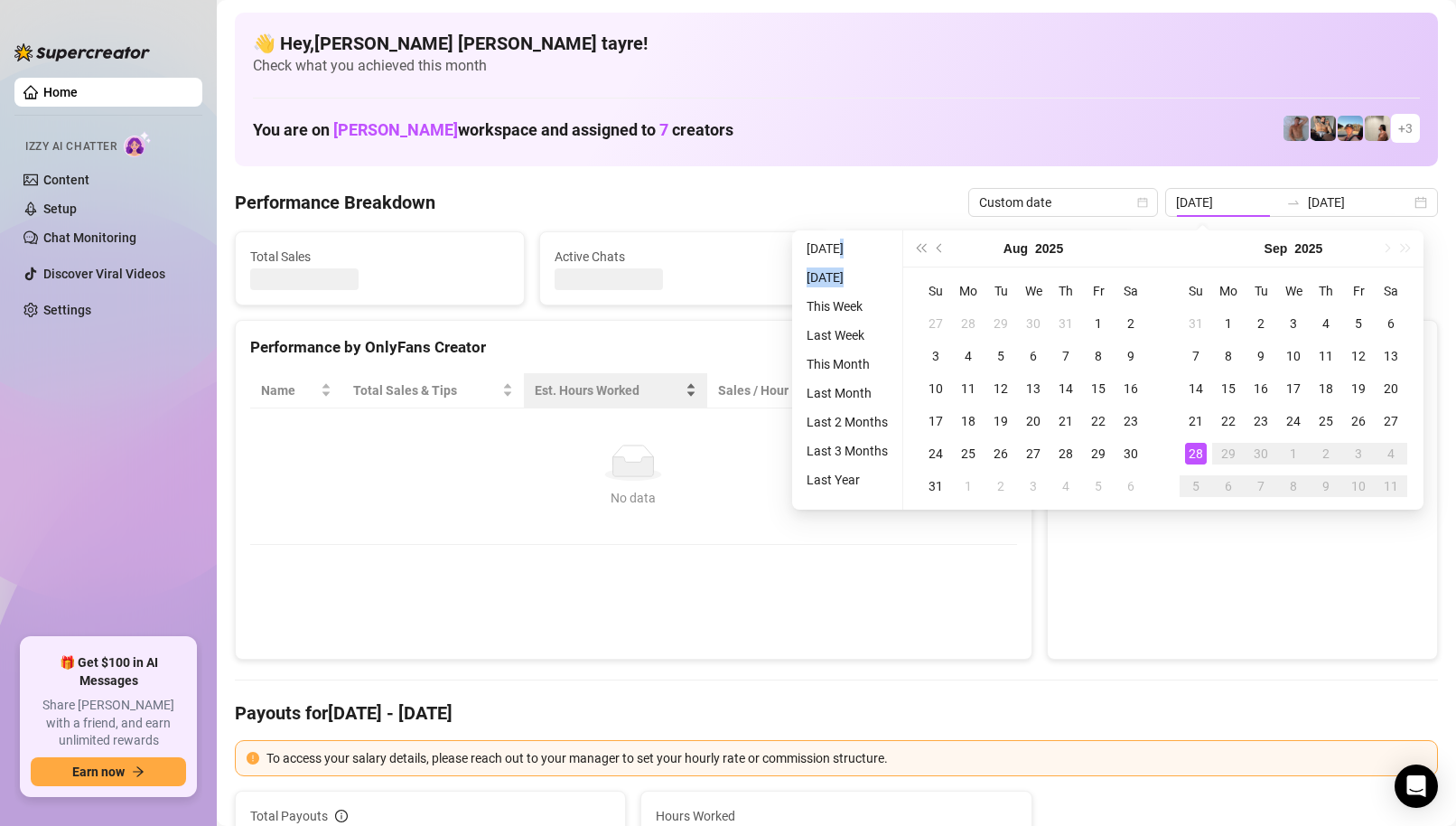
type input "[DATE]"
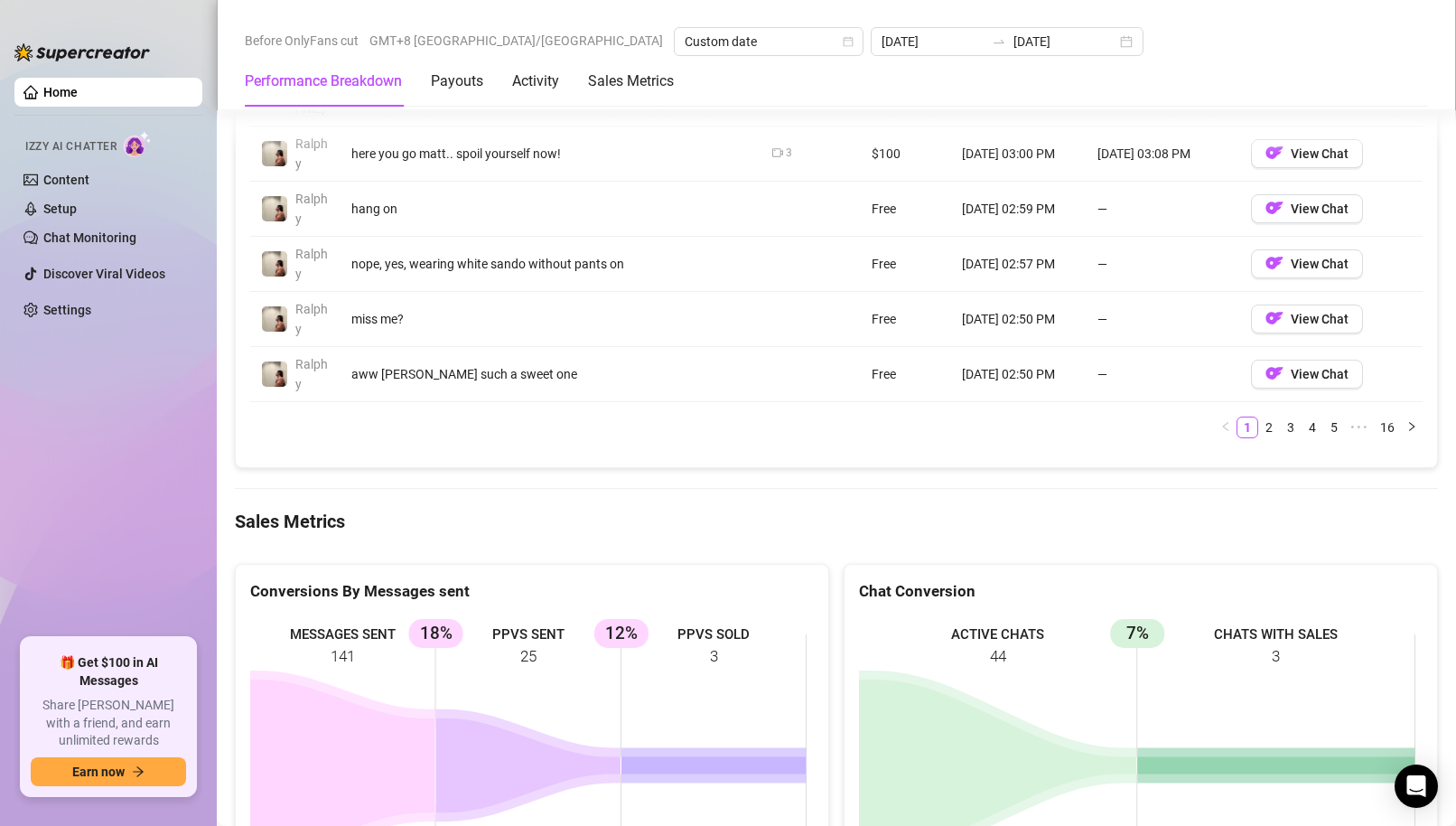
scroll to position [2258, 0]
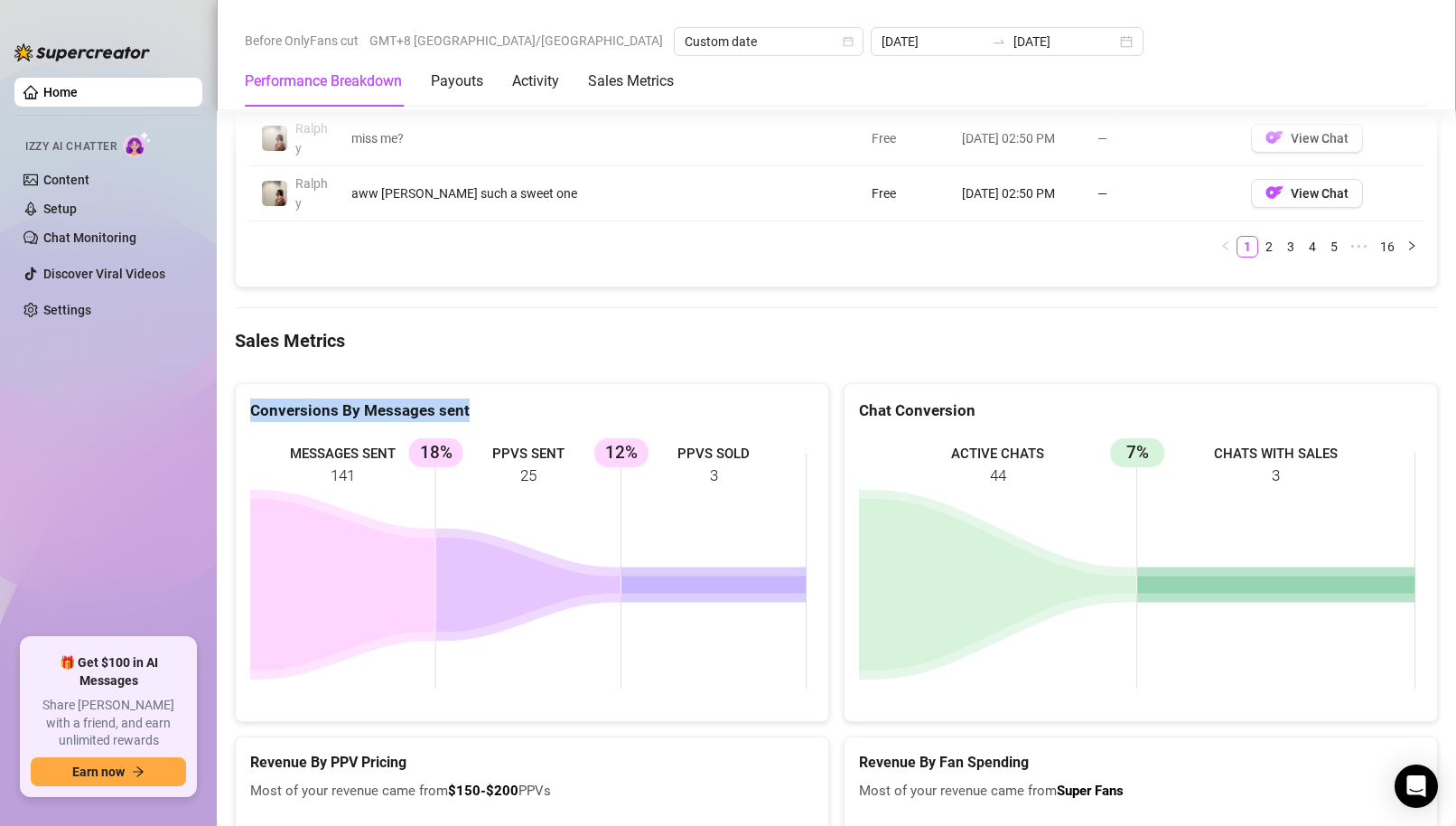
drag, startPoint x: 560, startPoint y: 427, endPoint x: 305, endPoint y: 356, distance: 264.7
click at [306, 368] on div "Conversions By Messages sent MESSAGES SENT 141 PPVS SENT 25 18% PPVS SOLD 3 12%…" at bounding box center [835, 545] width 1217 height 355
click at [58, 407] on ul "Home Izzy AI Chatter Content Setup Chat Monitoring Discover Viral Videos Settin…" at bounding box center [108, 350] width 188 height 560
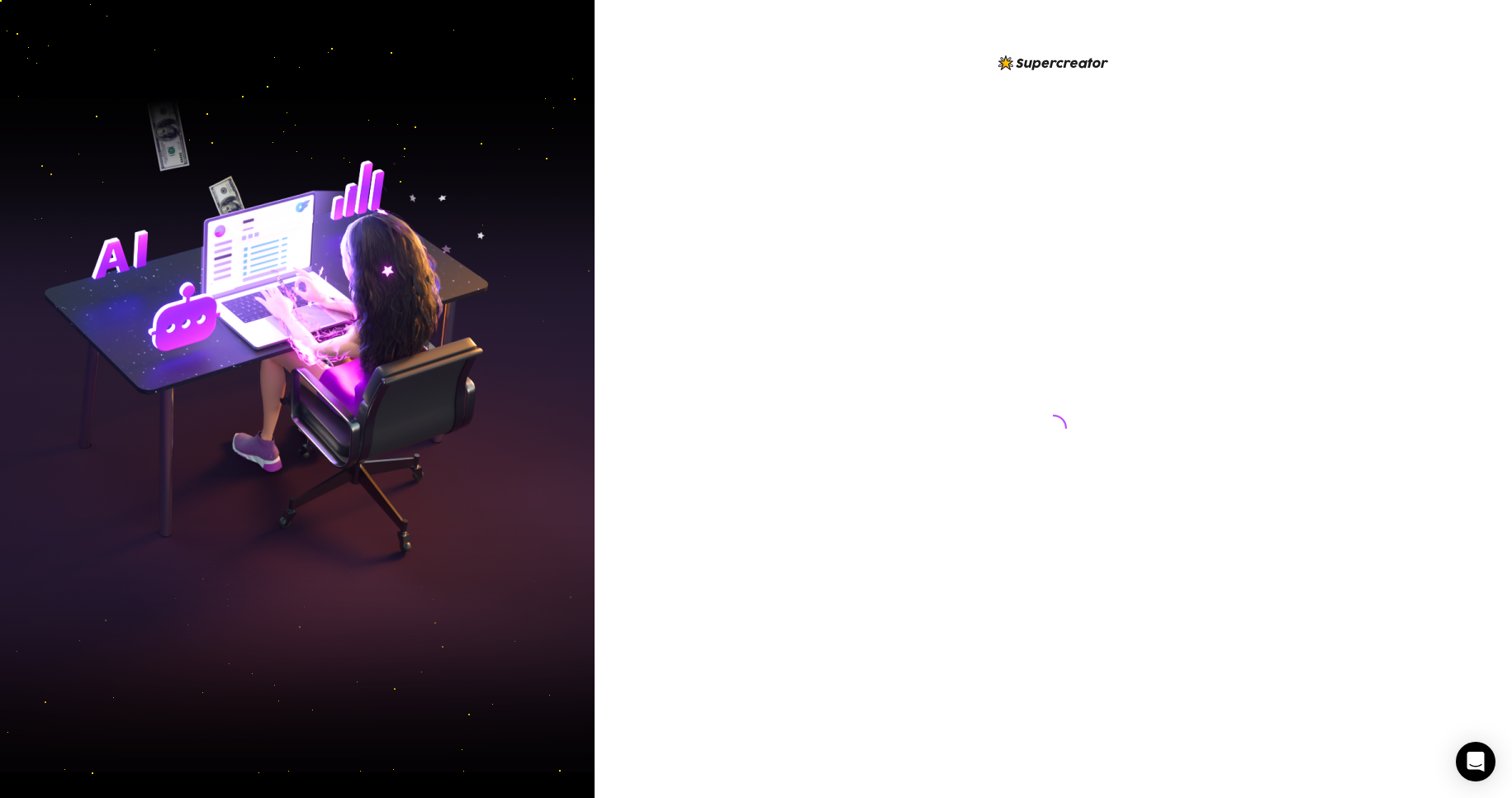
click at [821, 472] on div at bounding box center [1053, 399] width 918 height 798
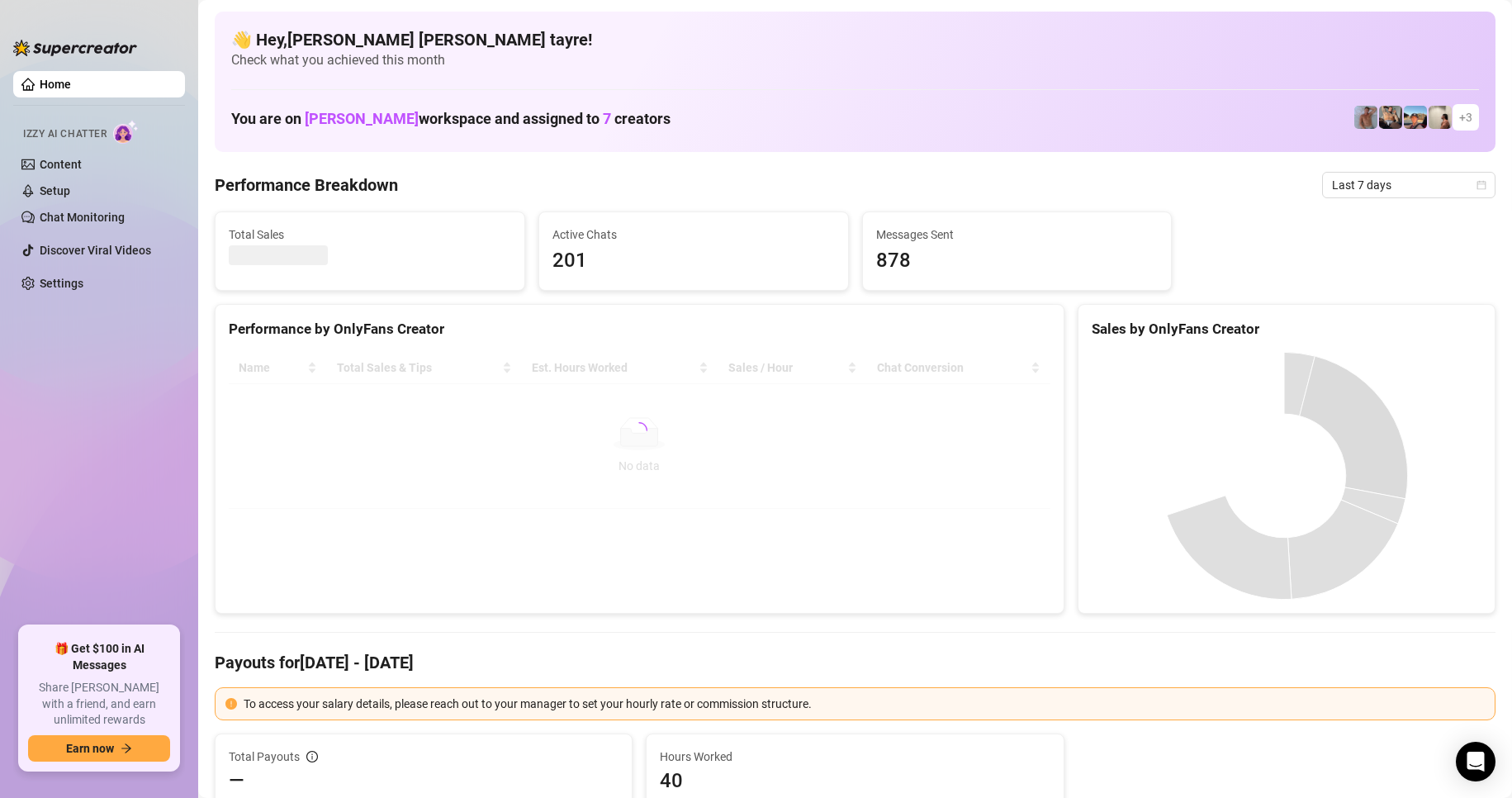
click at [1354, 196] on span "Last 7 days" at bounding box center [1409, 185] width 154 height 25
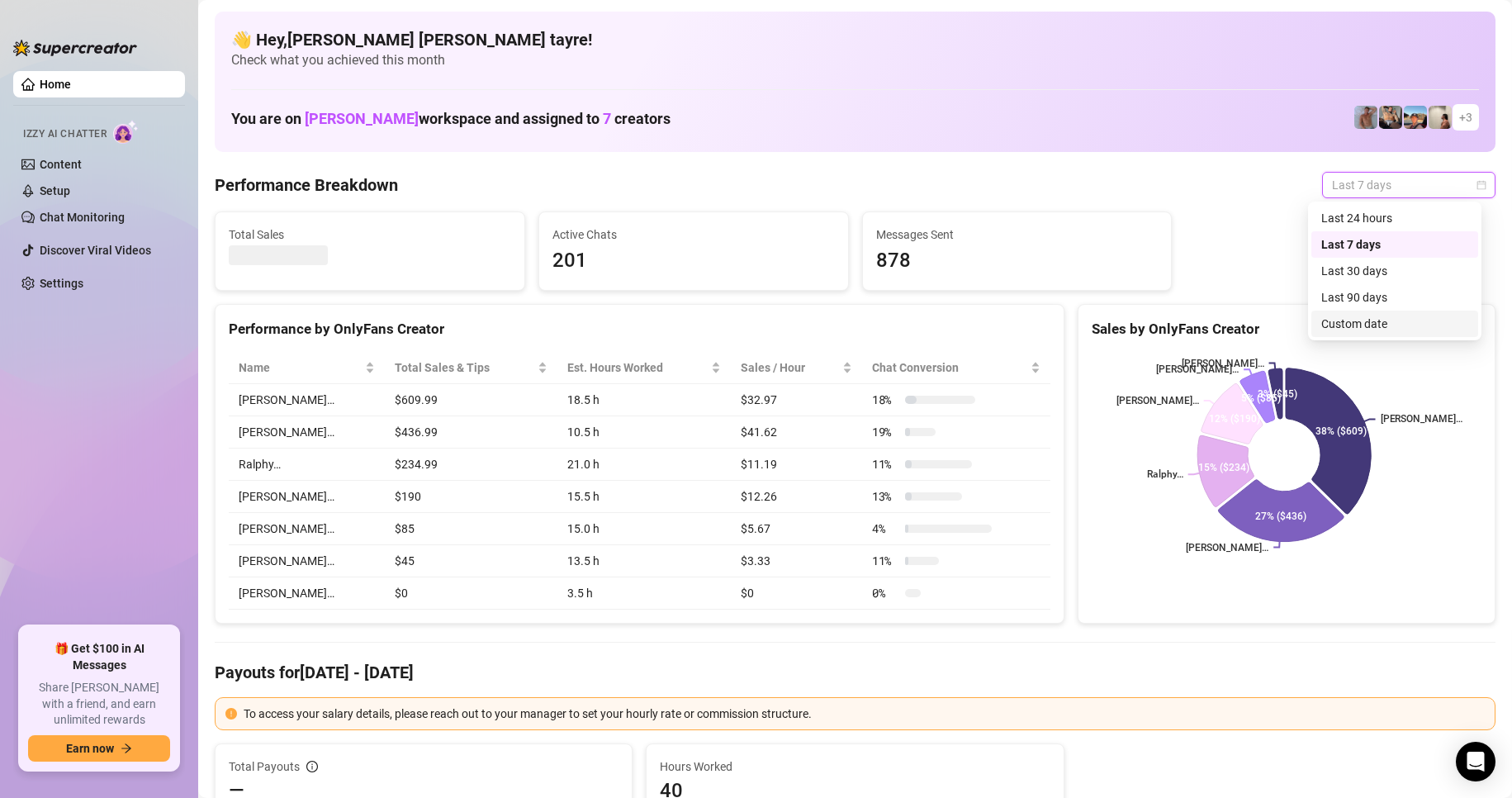
click at [1360, 322] on div "Custom date" at bounding box center [1394, 323] width 147 height 18
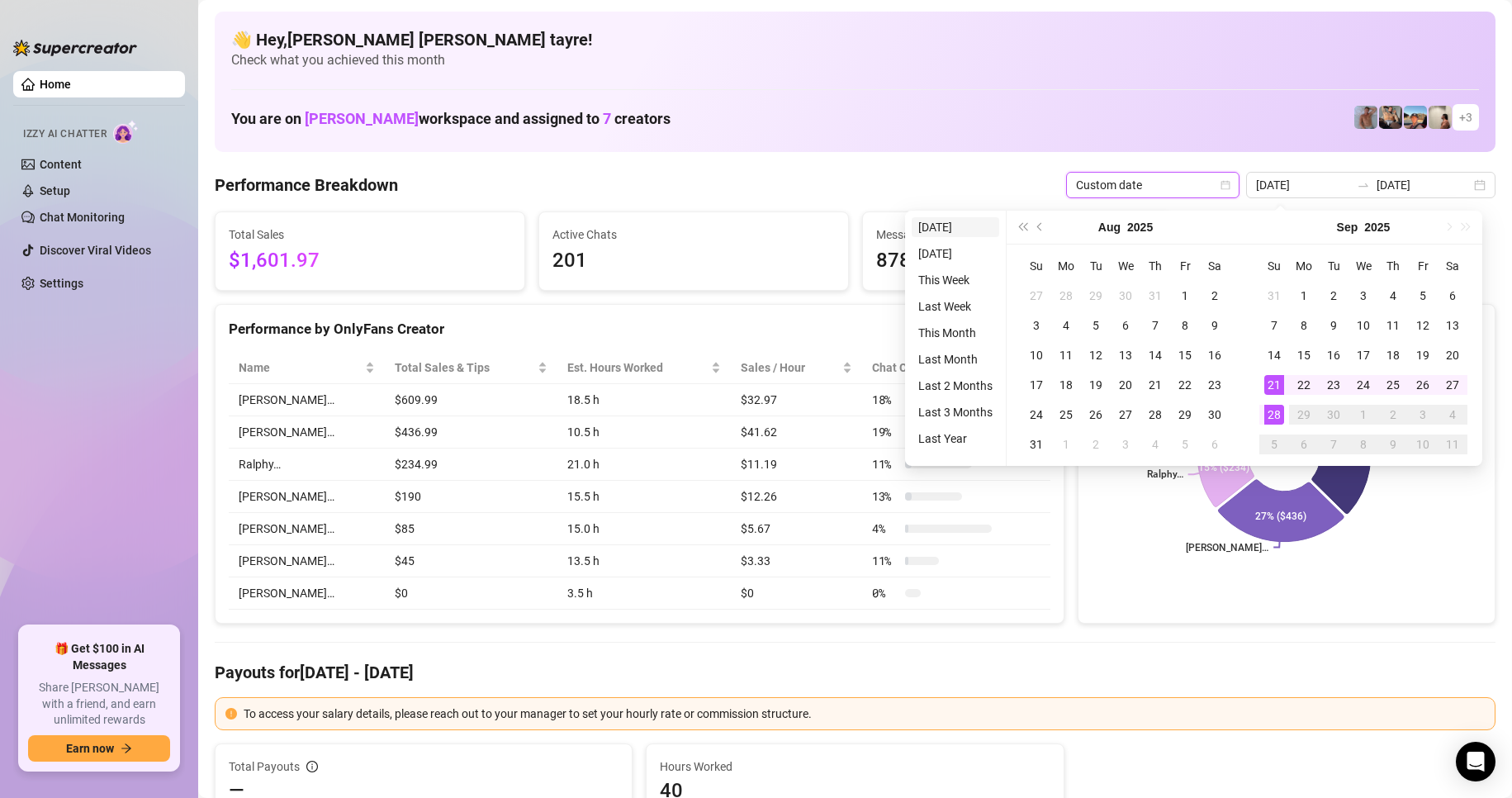
type input "[DATE]"
click at [949, 228] on li "[DATE]" at bounding box center [955, 227] width 88 height 20
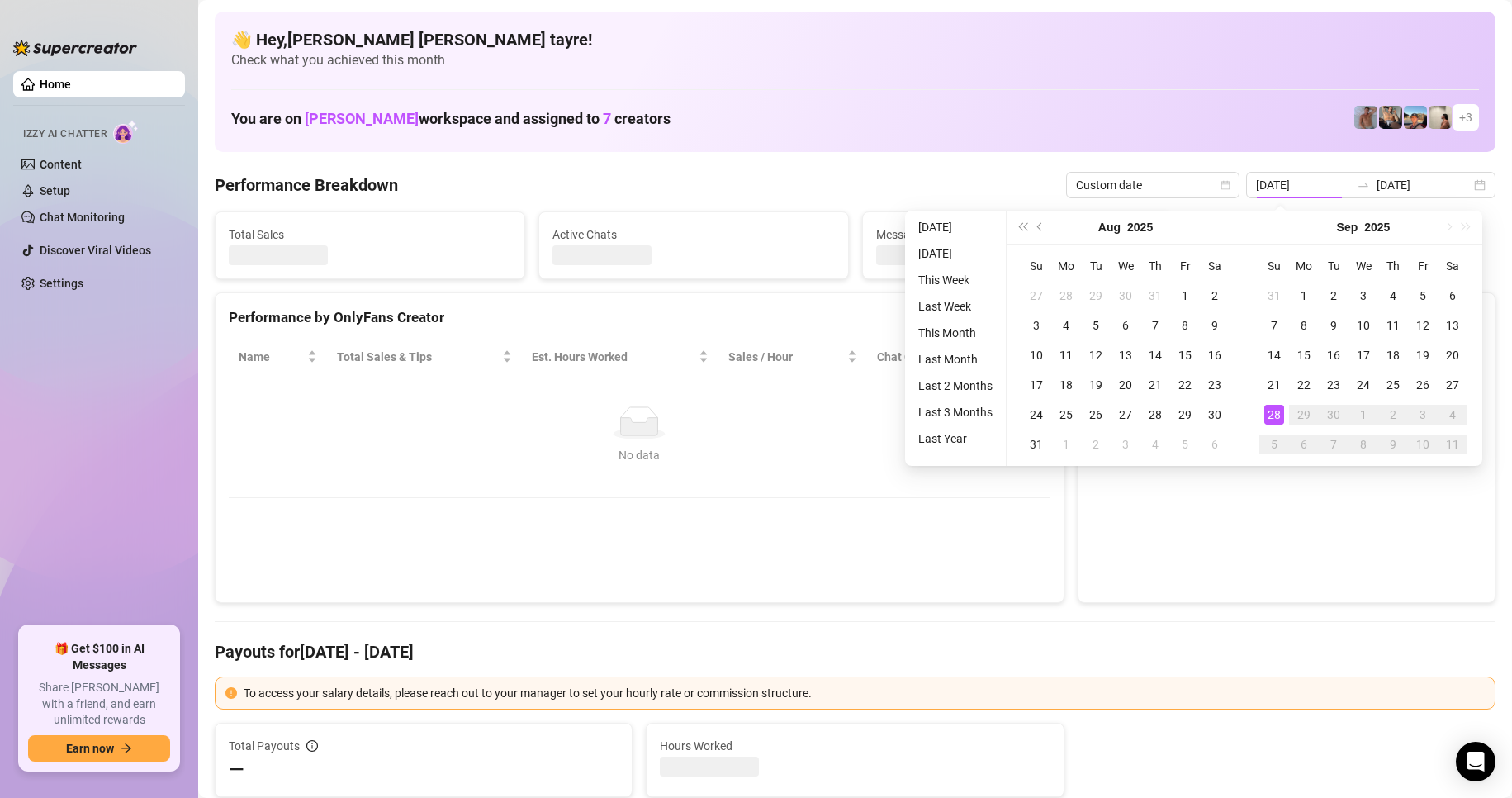
type input "[DATE]"
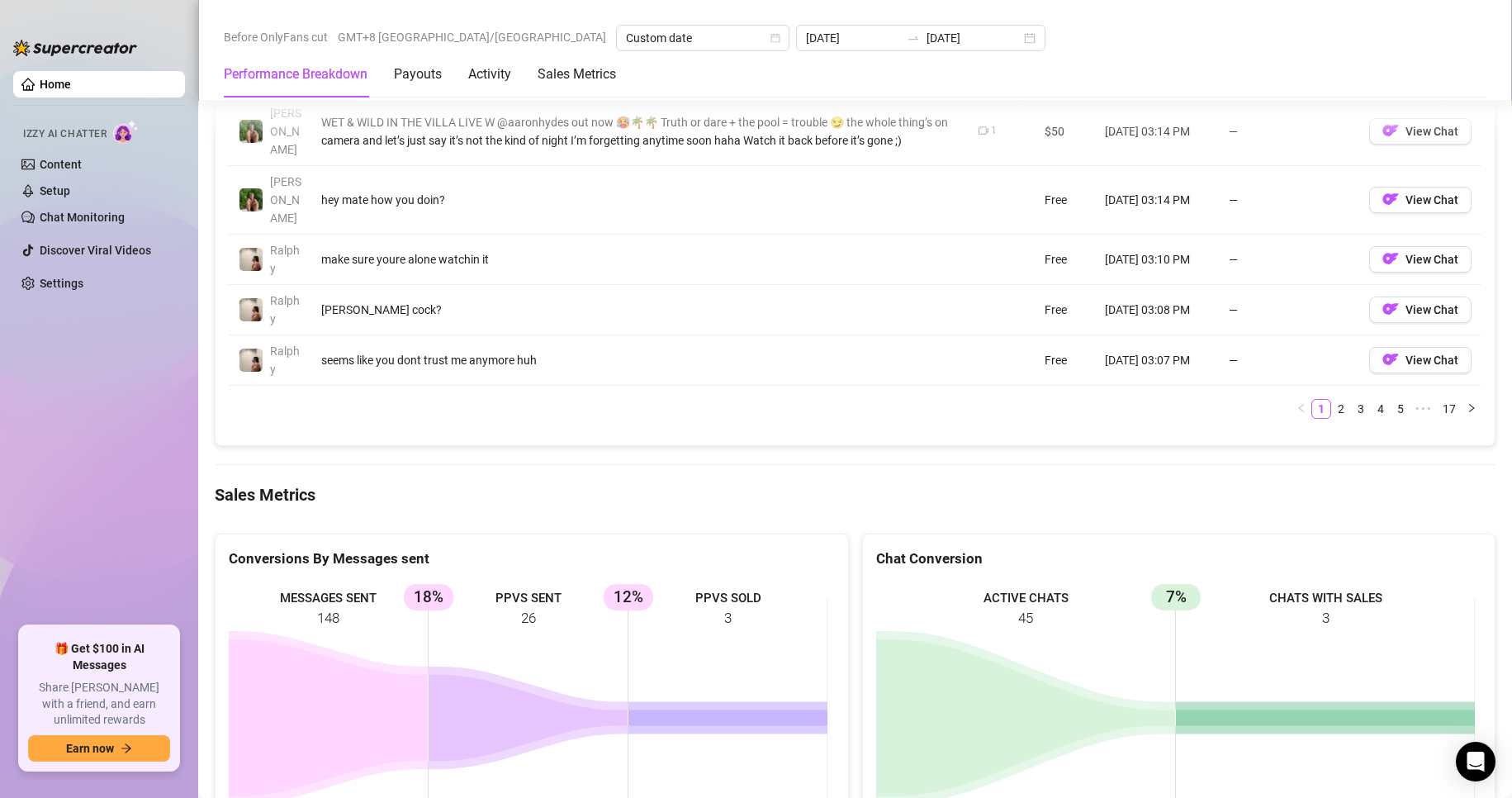
scroll to position [2148, 0]
